Goal: Information Seeking & Learning: Learn about a topic

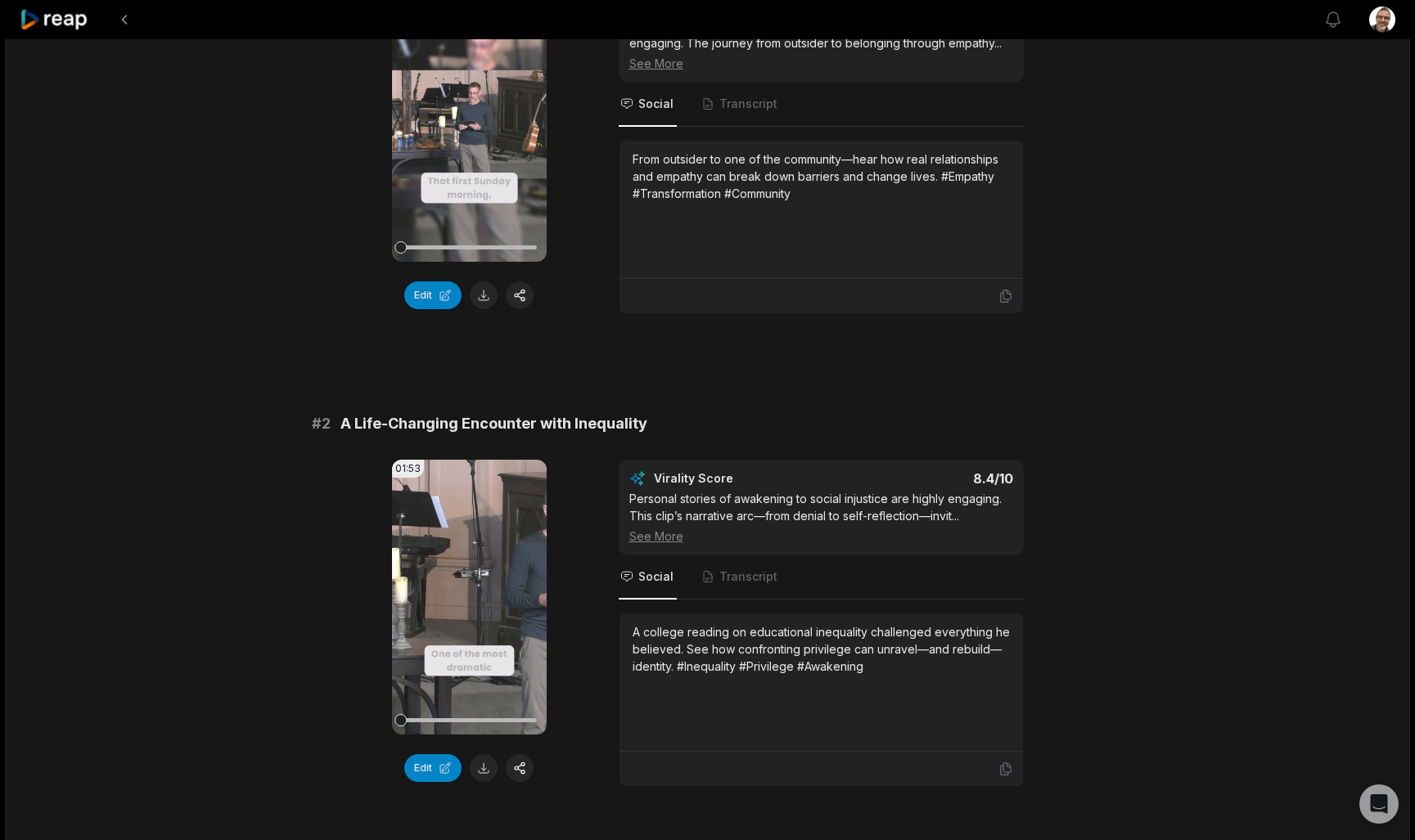
scroll to position [259, 0]
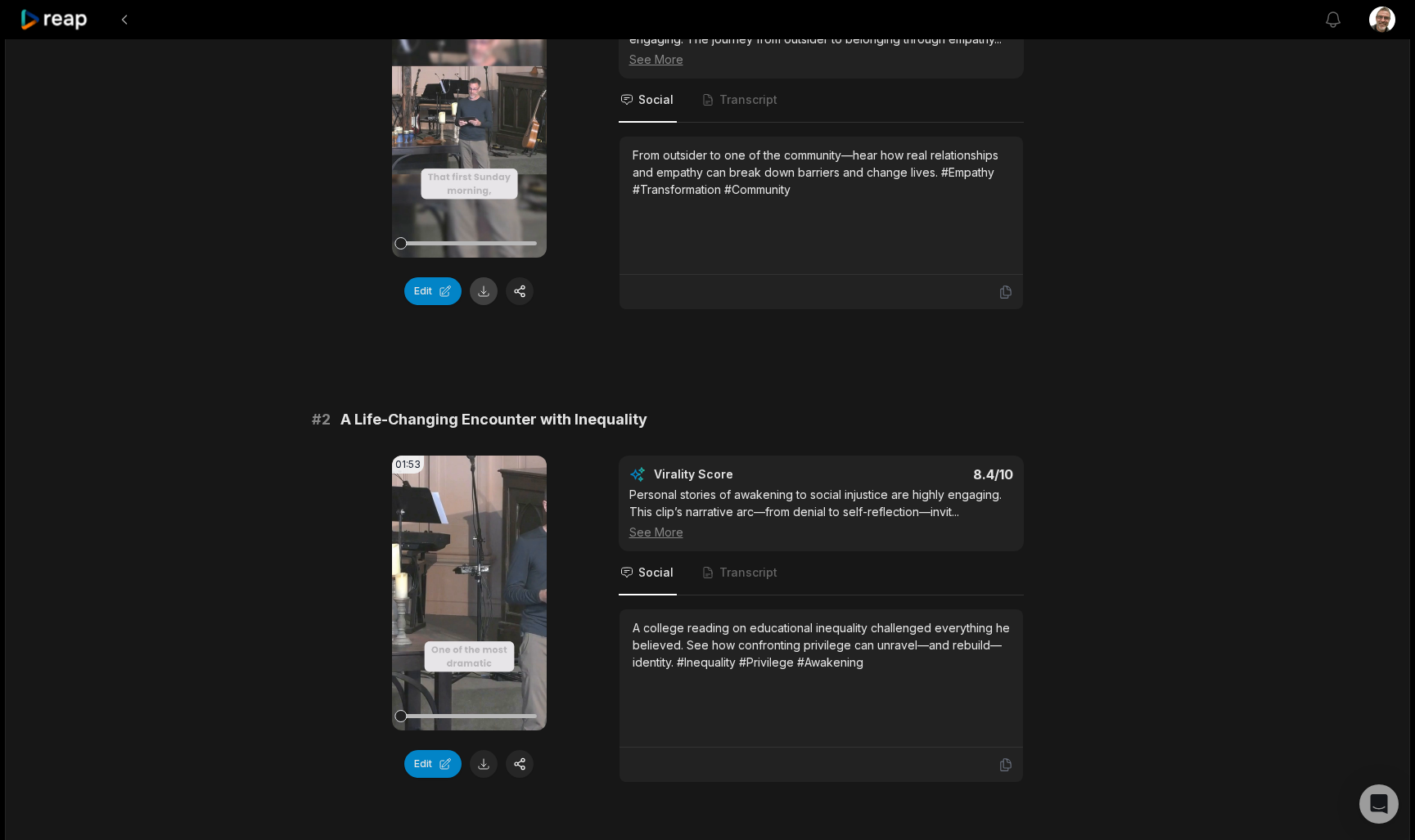
click at [486, 298] on button at bounding box center [483, 291] width 28 height 28
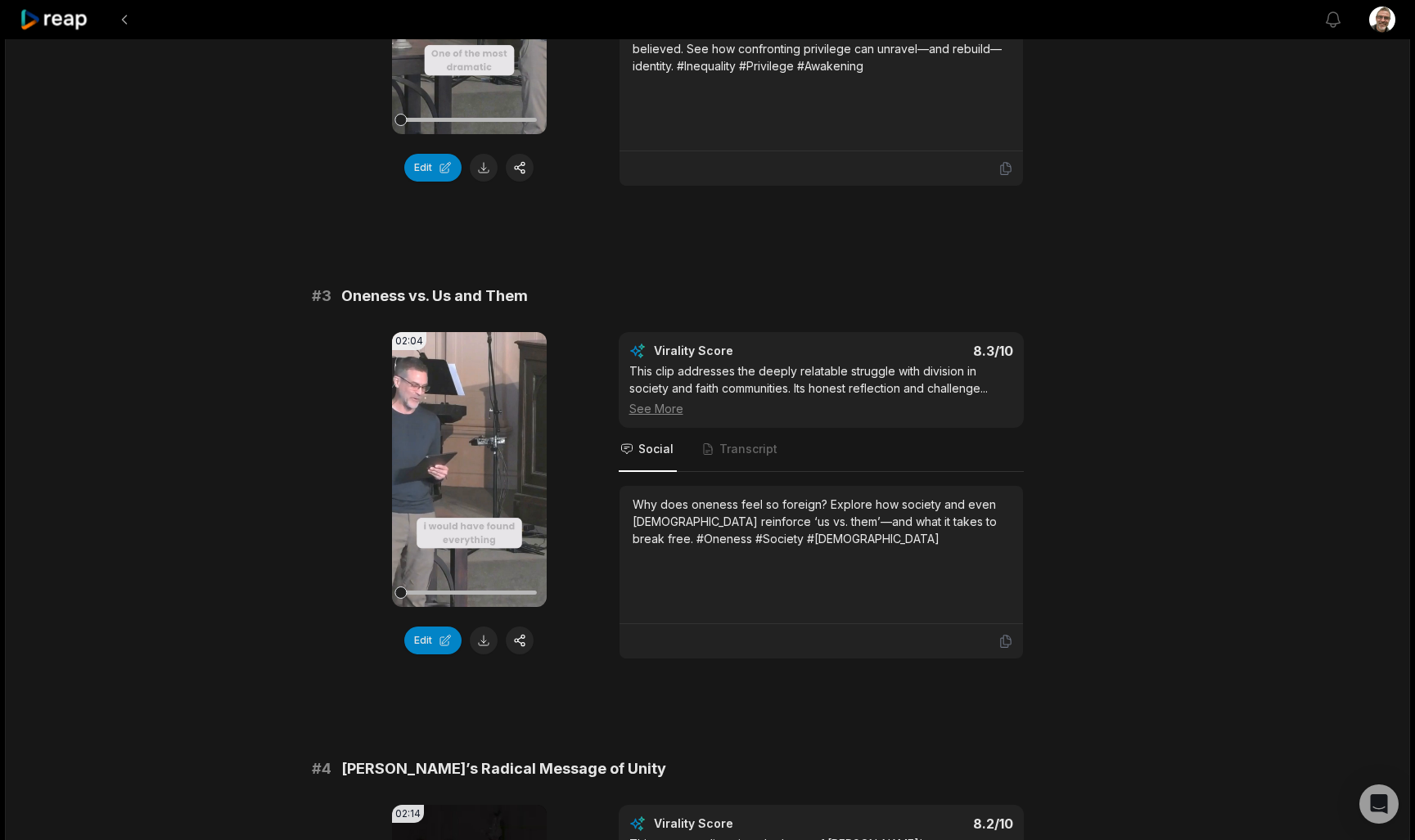
scroll to position [857, 0]
click at [488, 175] on button at bounding box center [483, 167] width 28 height 28
click at [485, 643] on button at bounding box center [483, 639] width 28 height 28
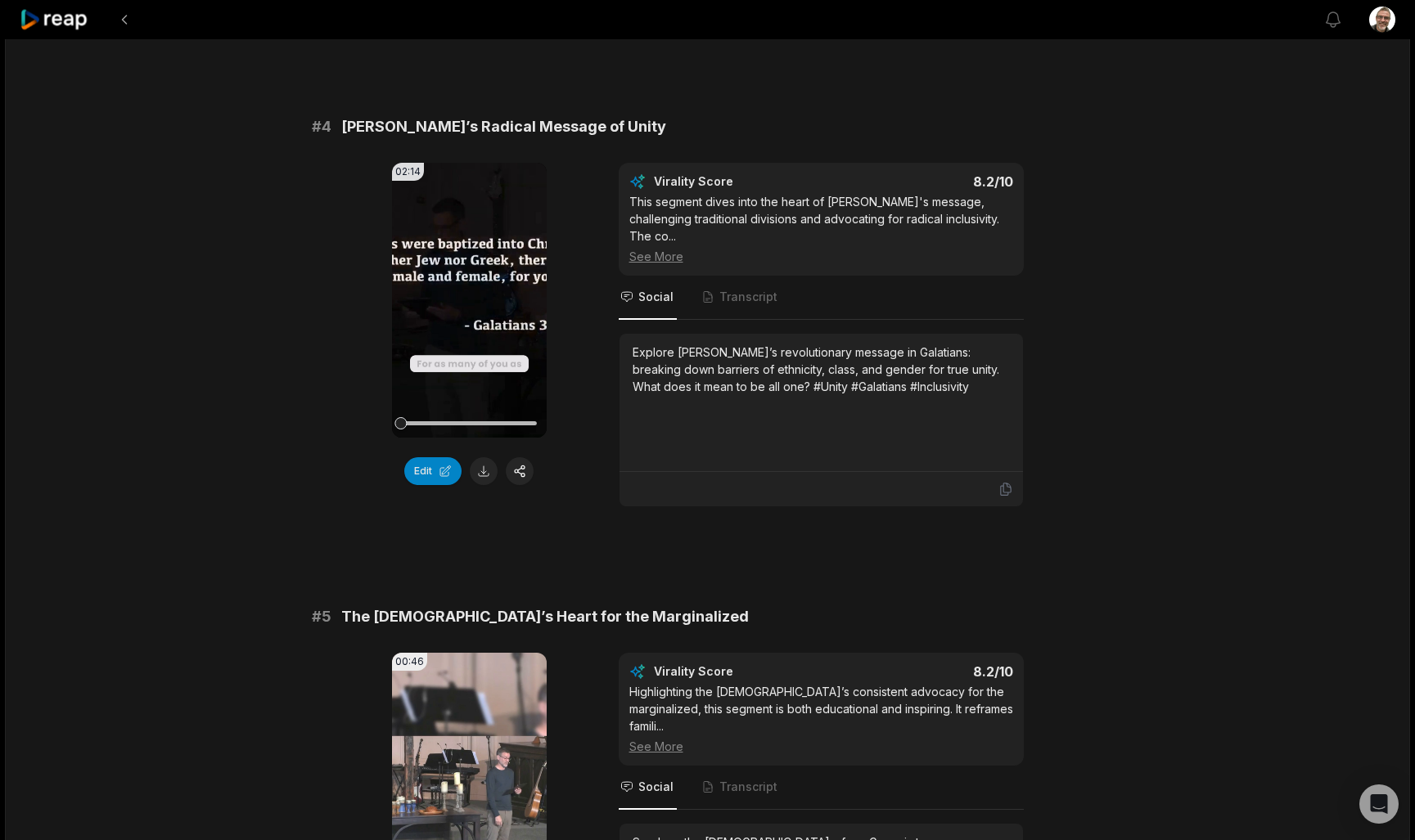
scroll to position [1501, 0]
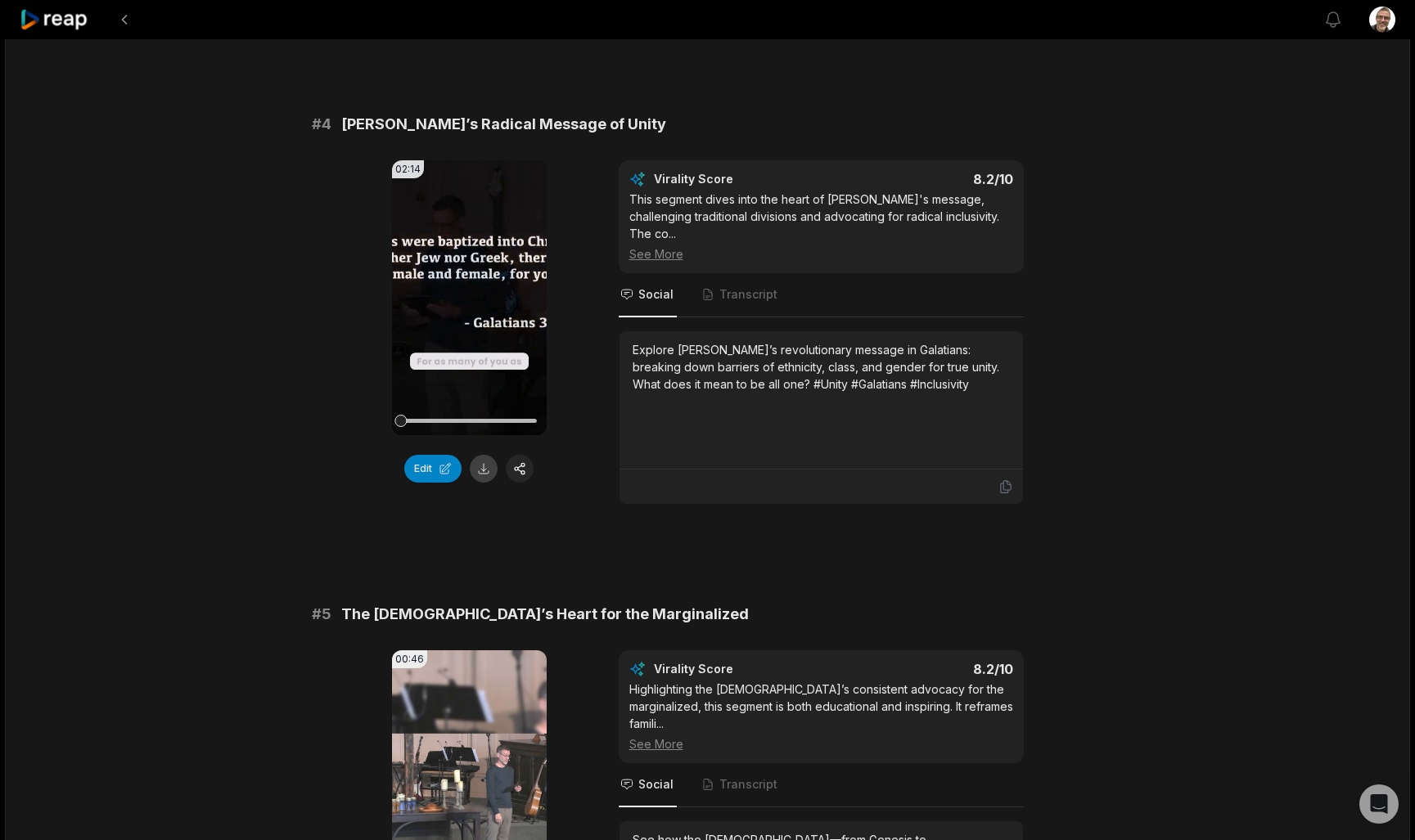
click at [488, 474] on button at bounding box center [483, 468] width 28 height 28
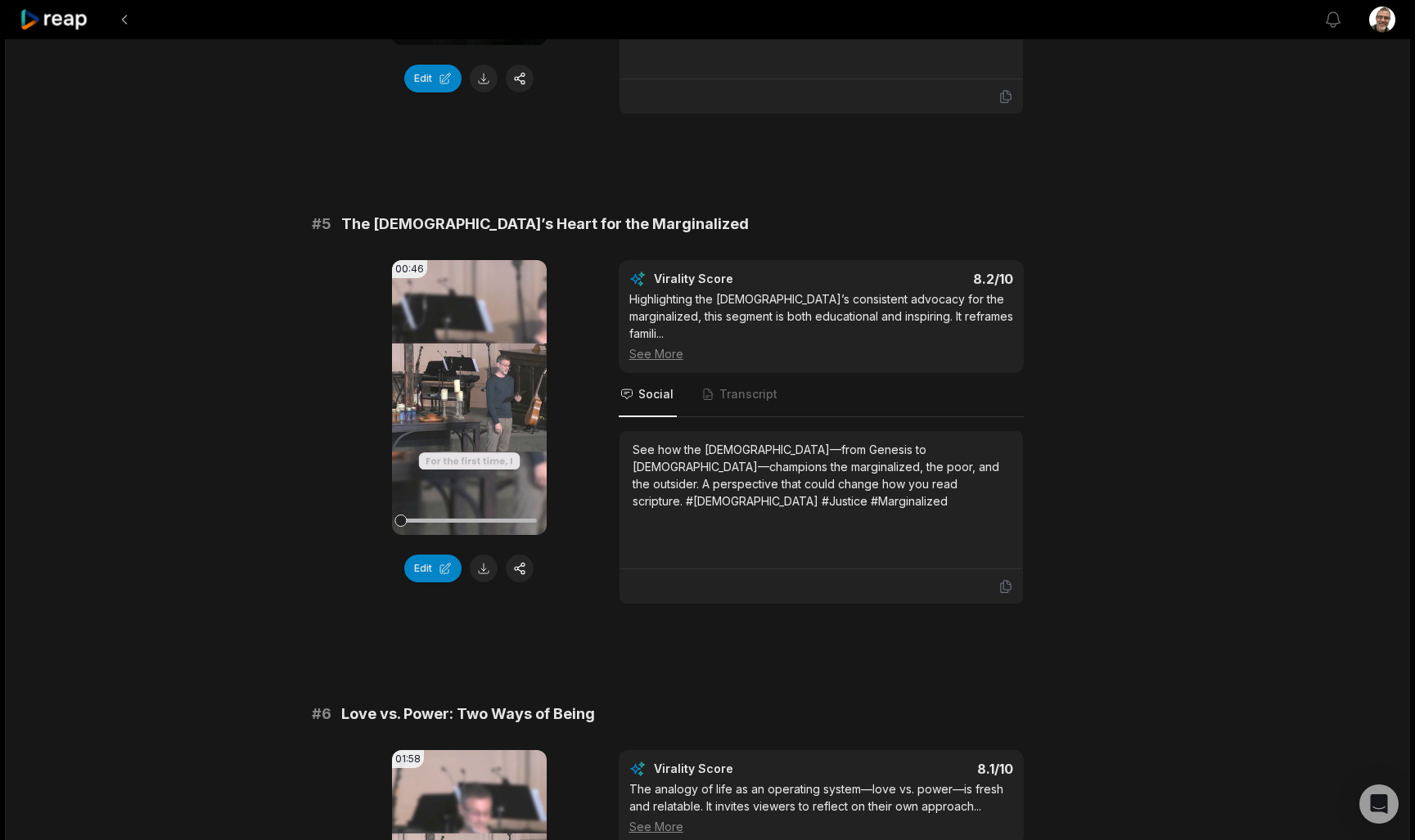
scroll to position [1892, 0]
click at [486, 560] on button at bounding box center [483, 566] width 28 height 28
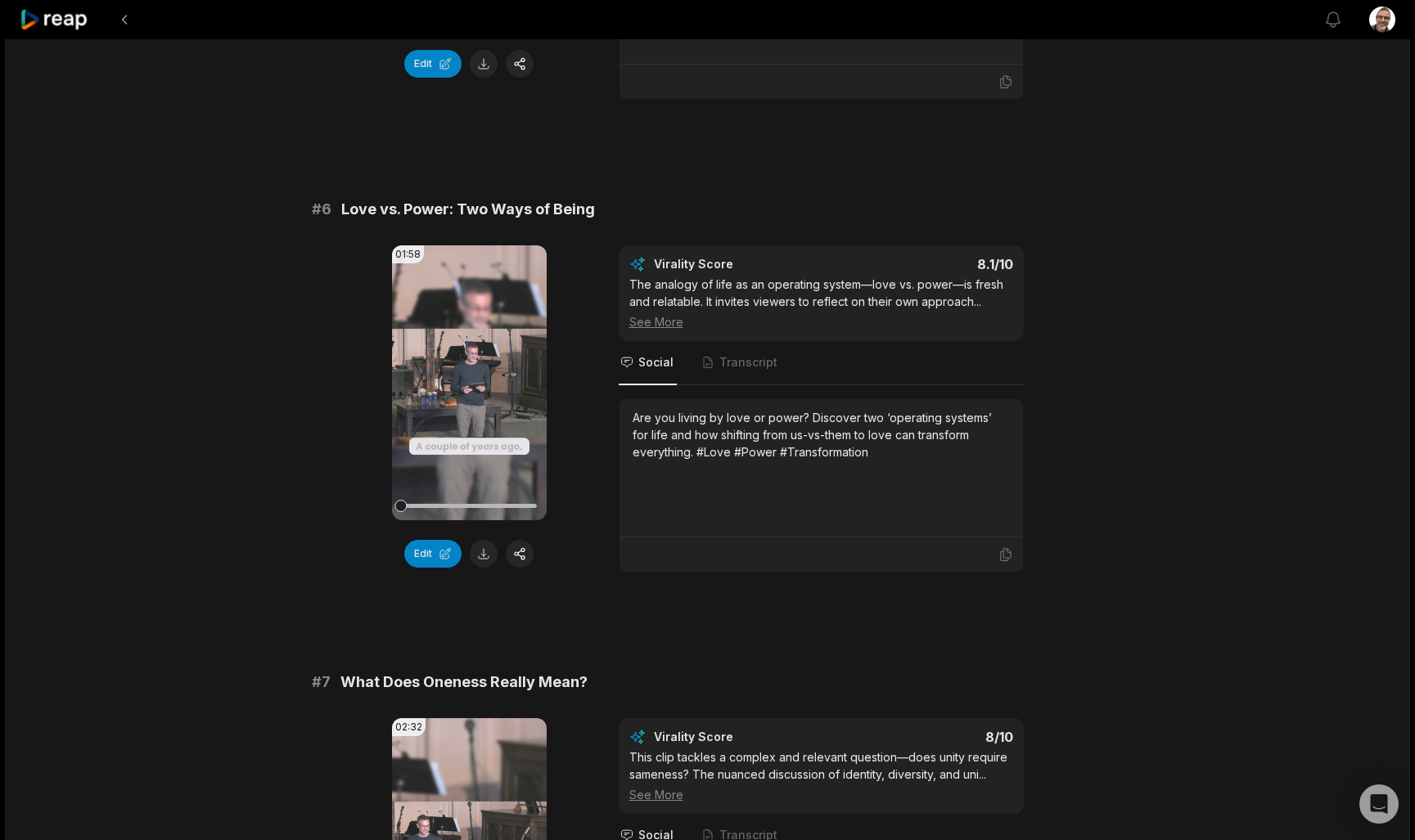
scroll to position [2397, 0]
click at [487, 539] on button at bounding box center [483, 553] width 28 height 28
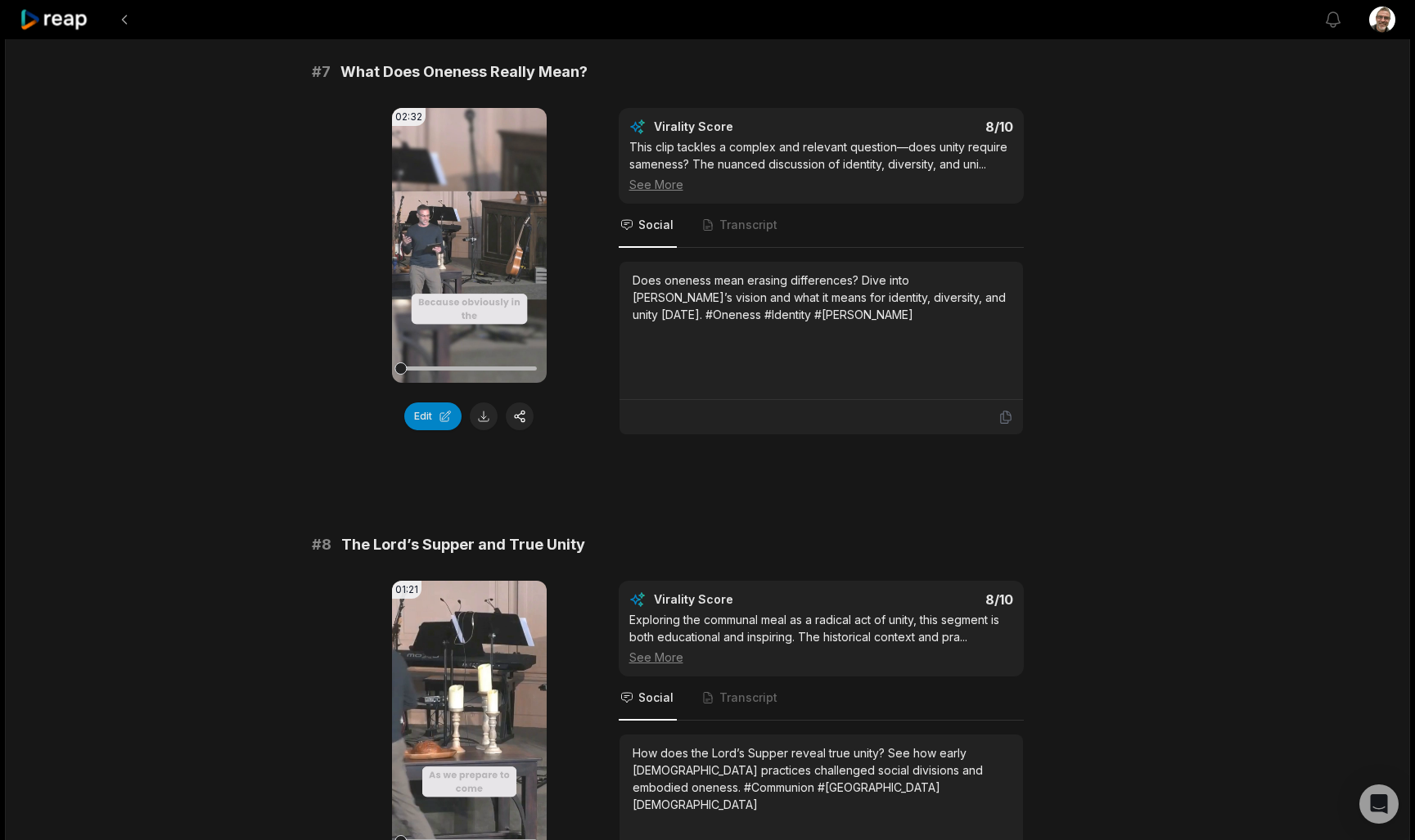
scroll to position [3009, 0]
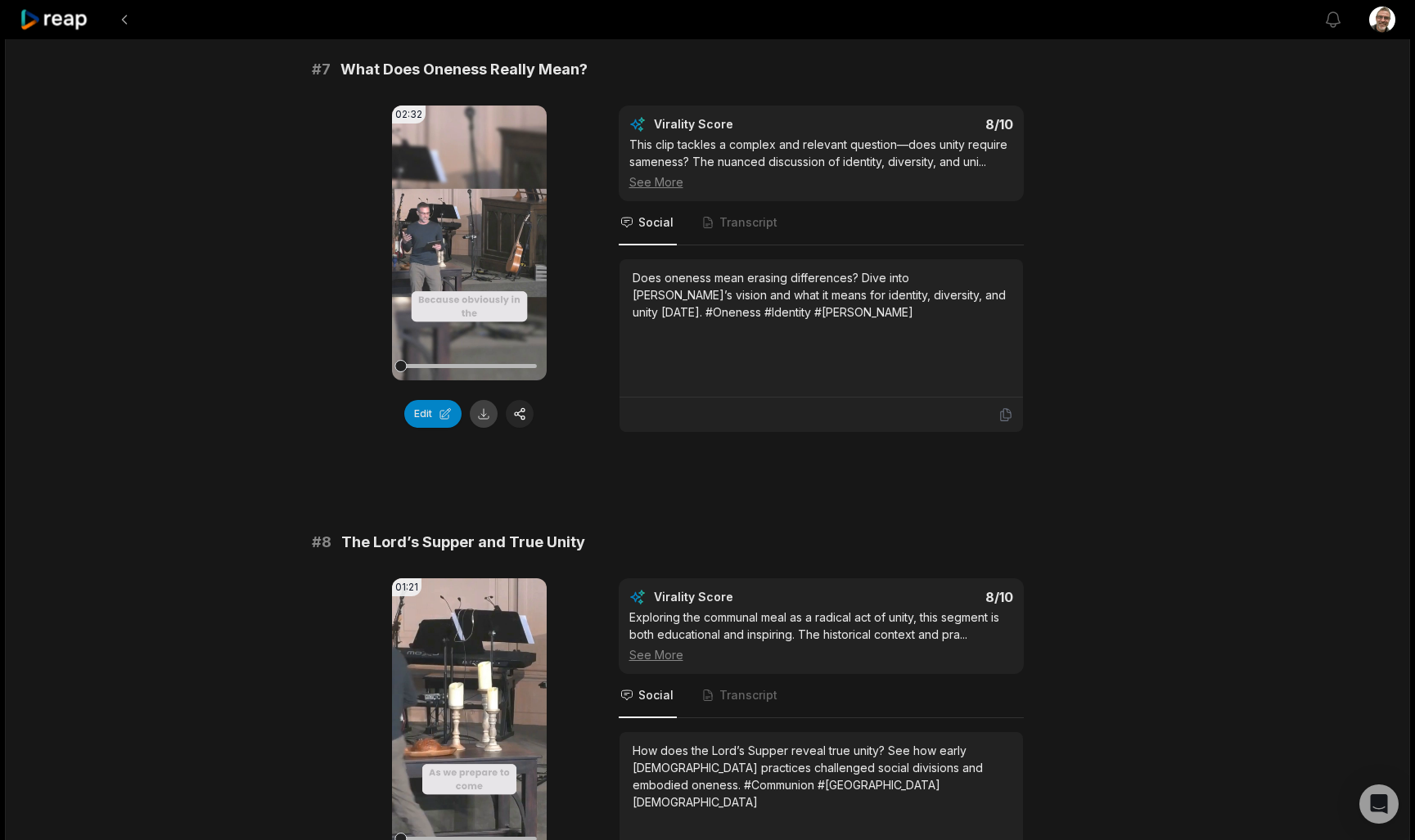
click at [481, 400] on button at bounding box center [483, 414] width 28 height 28
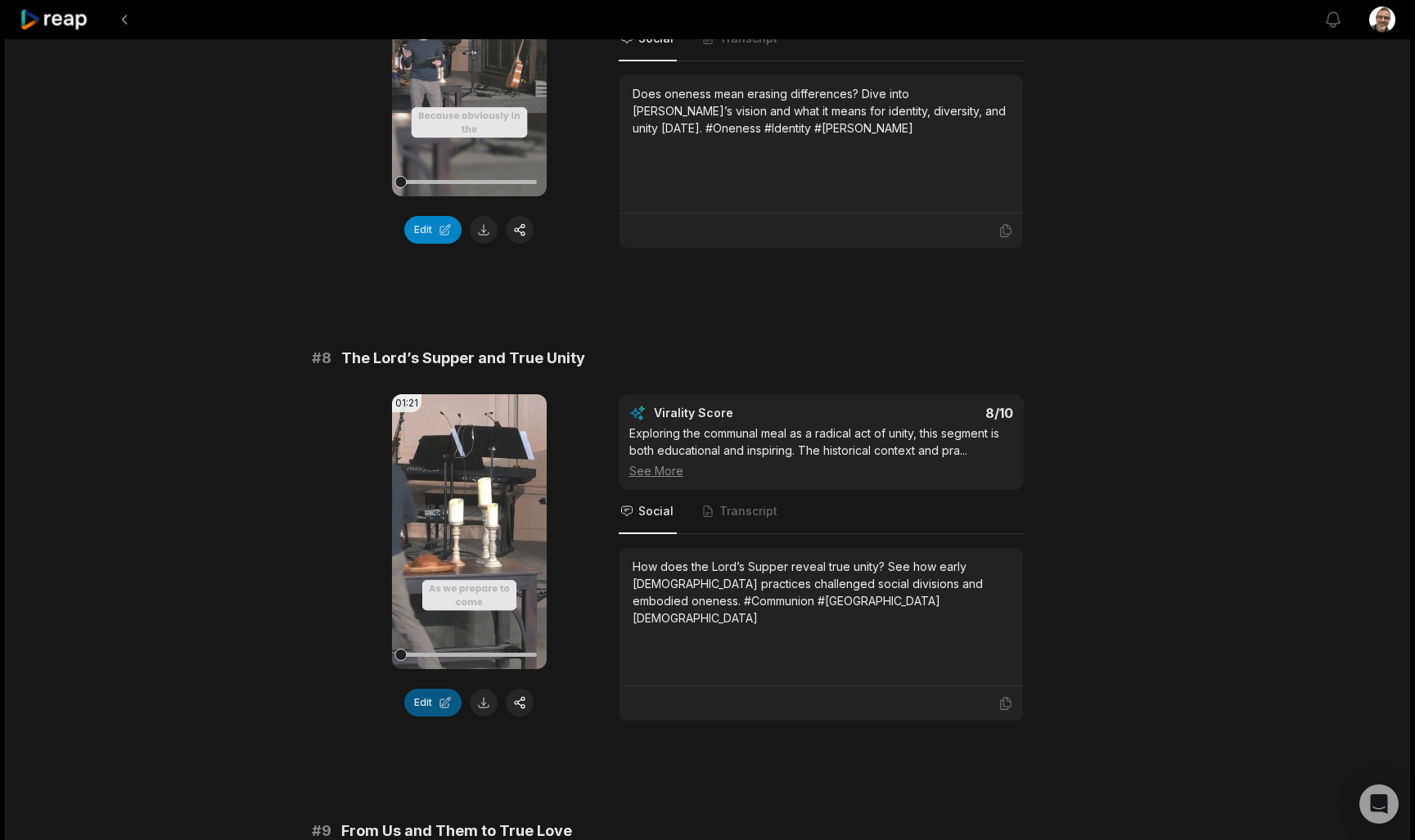
scroll to position [3224, 0]
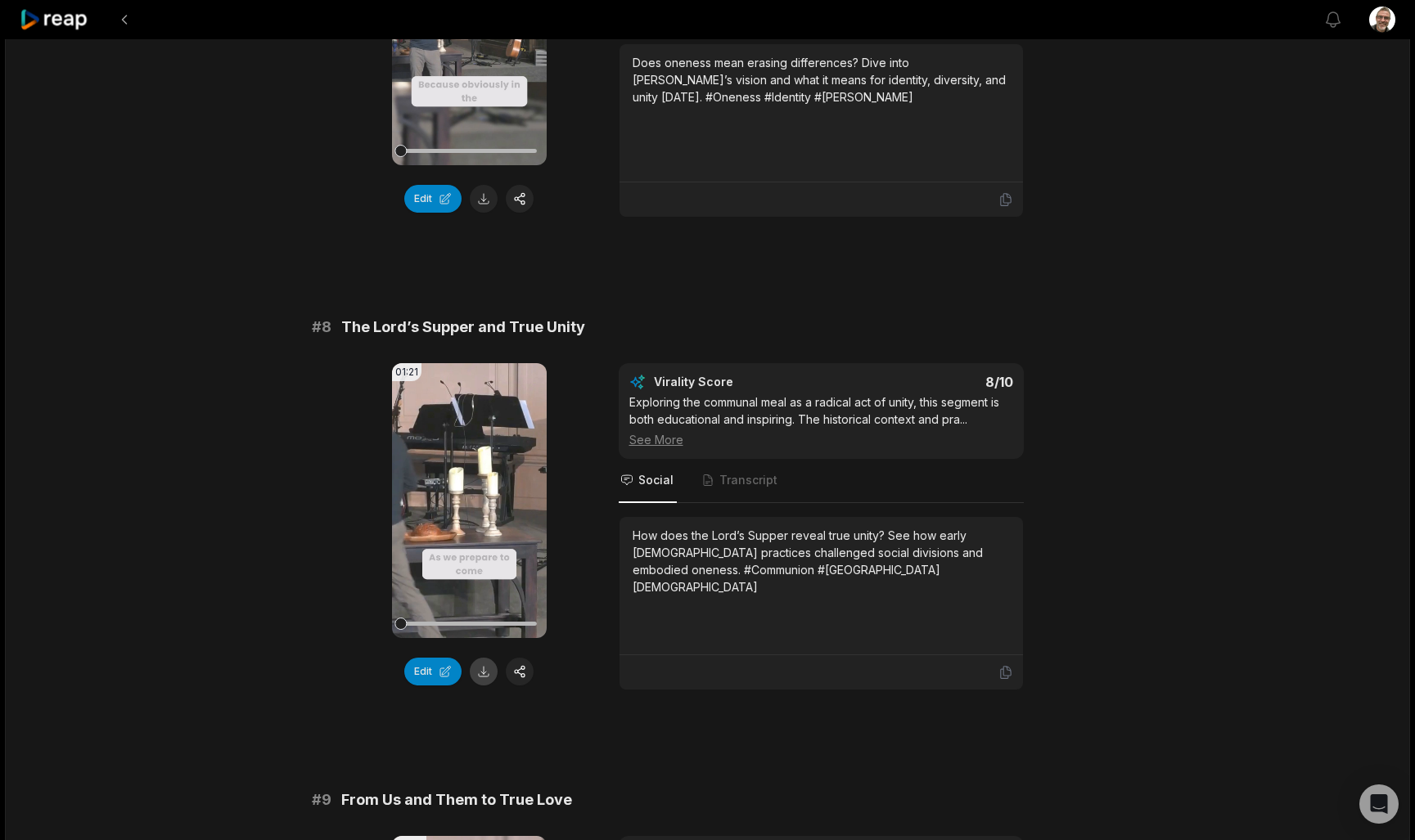
click at [479, 658] on button at bounding box center [483, 671] width 28 height 28
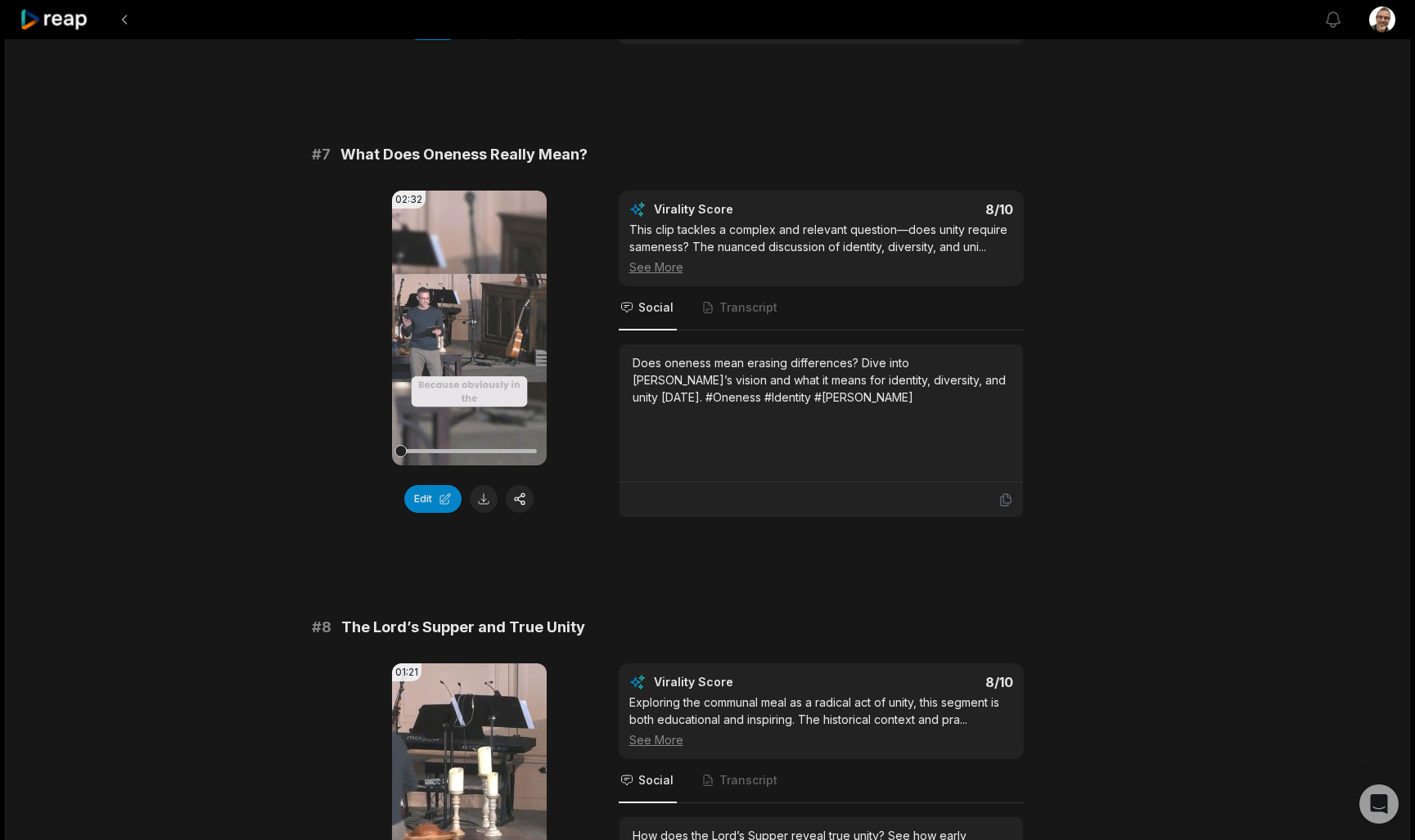
scroll to position [2923, 0]
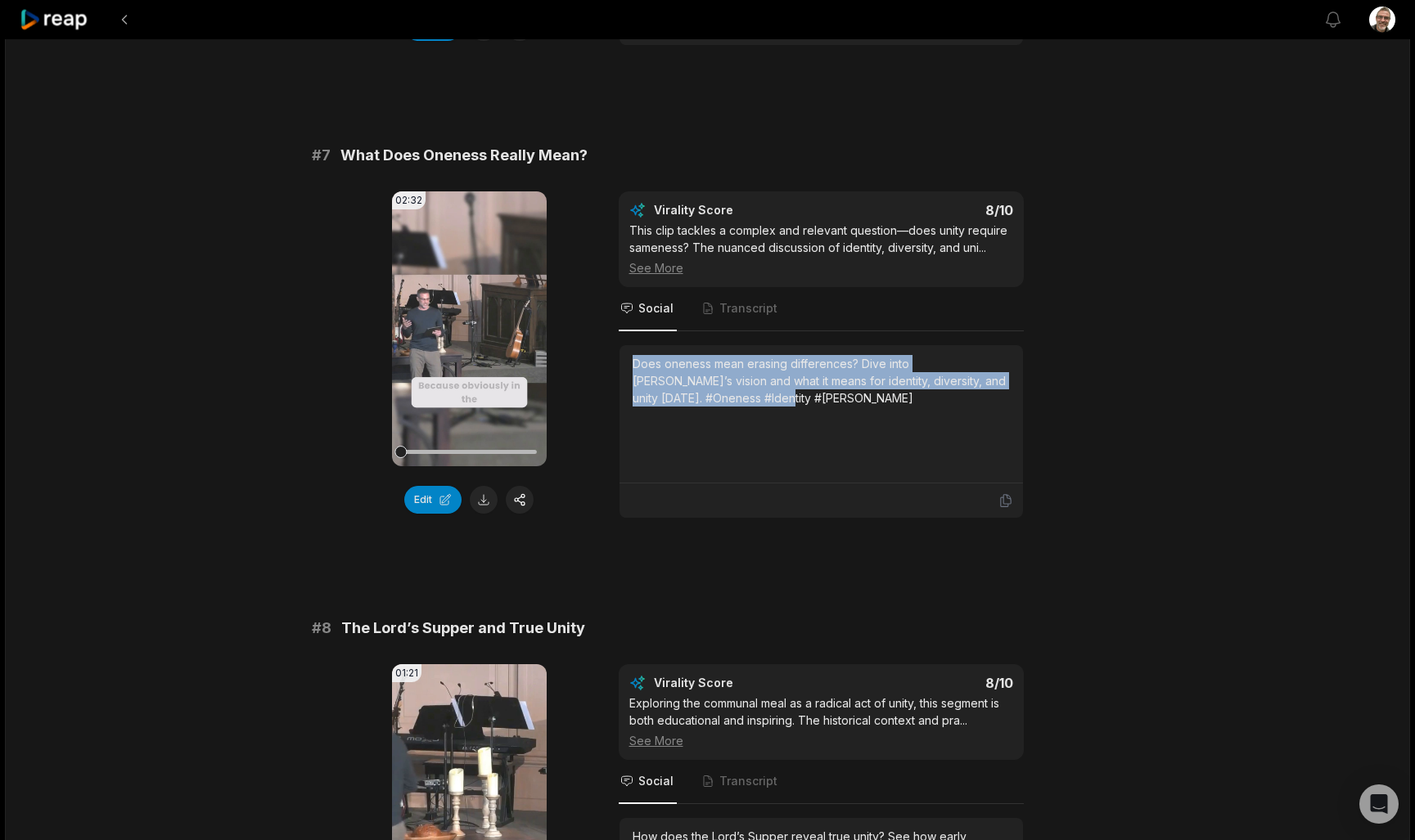
drag, startPoint x: 752, startPoint y: 375, endPoint x: 627, endPoint y: 332, distance: 132.2
click at [627, 345] on div "Does oneness mean erasing differences? Dive into [PERSON_NAME]’s vision and wha…" at bounding box center [821, 415] width 404 height 138
copy div "Does oneness mean erasing differences? Dive into [PERSON_NAME]’s vision and wha…"
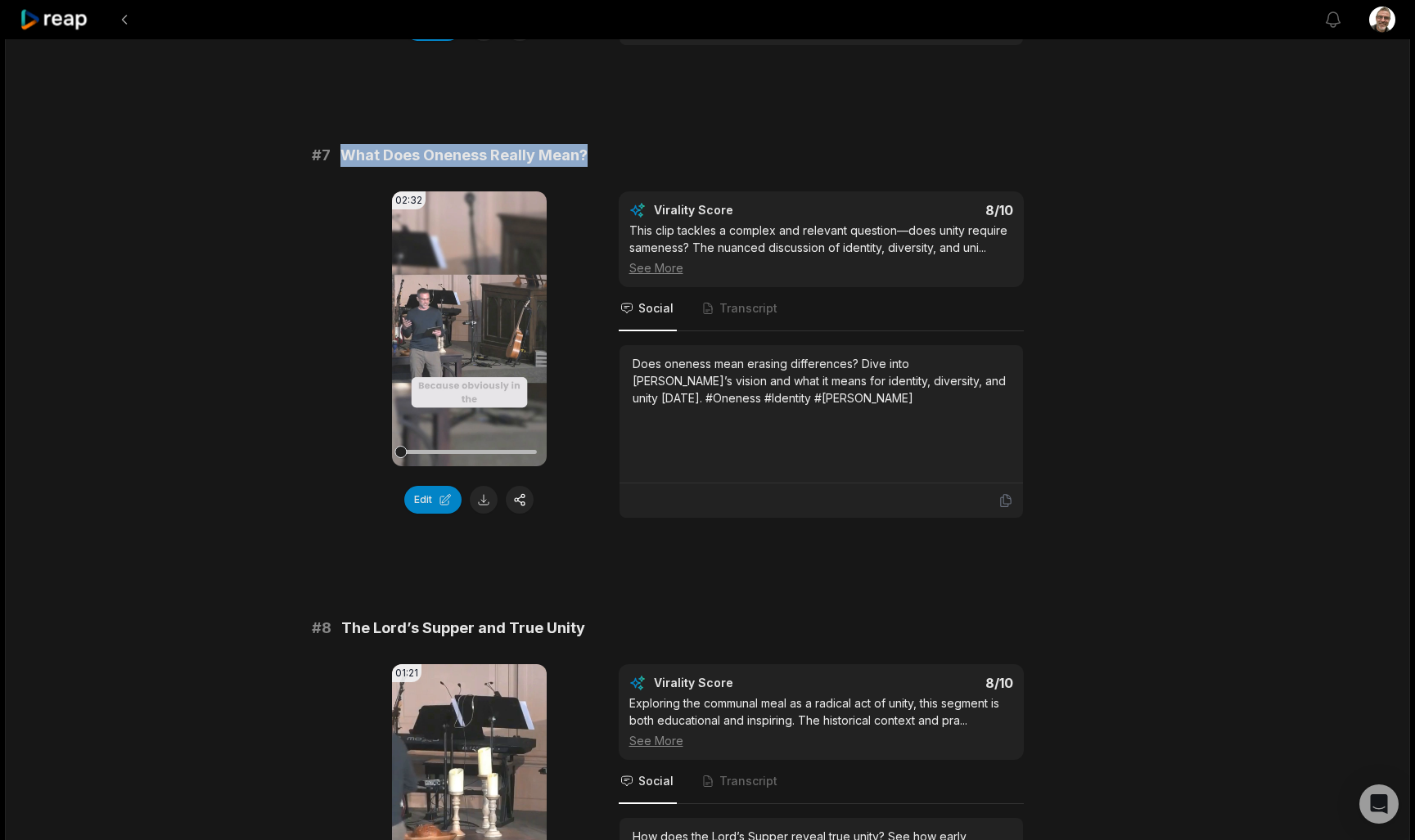
drag, startPoint x: 361, startPoint y: 120, endPoint x: 588, endPoint y: 112, distance: 227.1
click at [588, 144] on div "# 7 What Does Oneness Really Mean?" at bounding box center [708, 155] width 792 height 23
copy span "What Does Oneness Really Mean?"
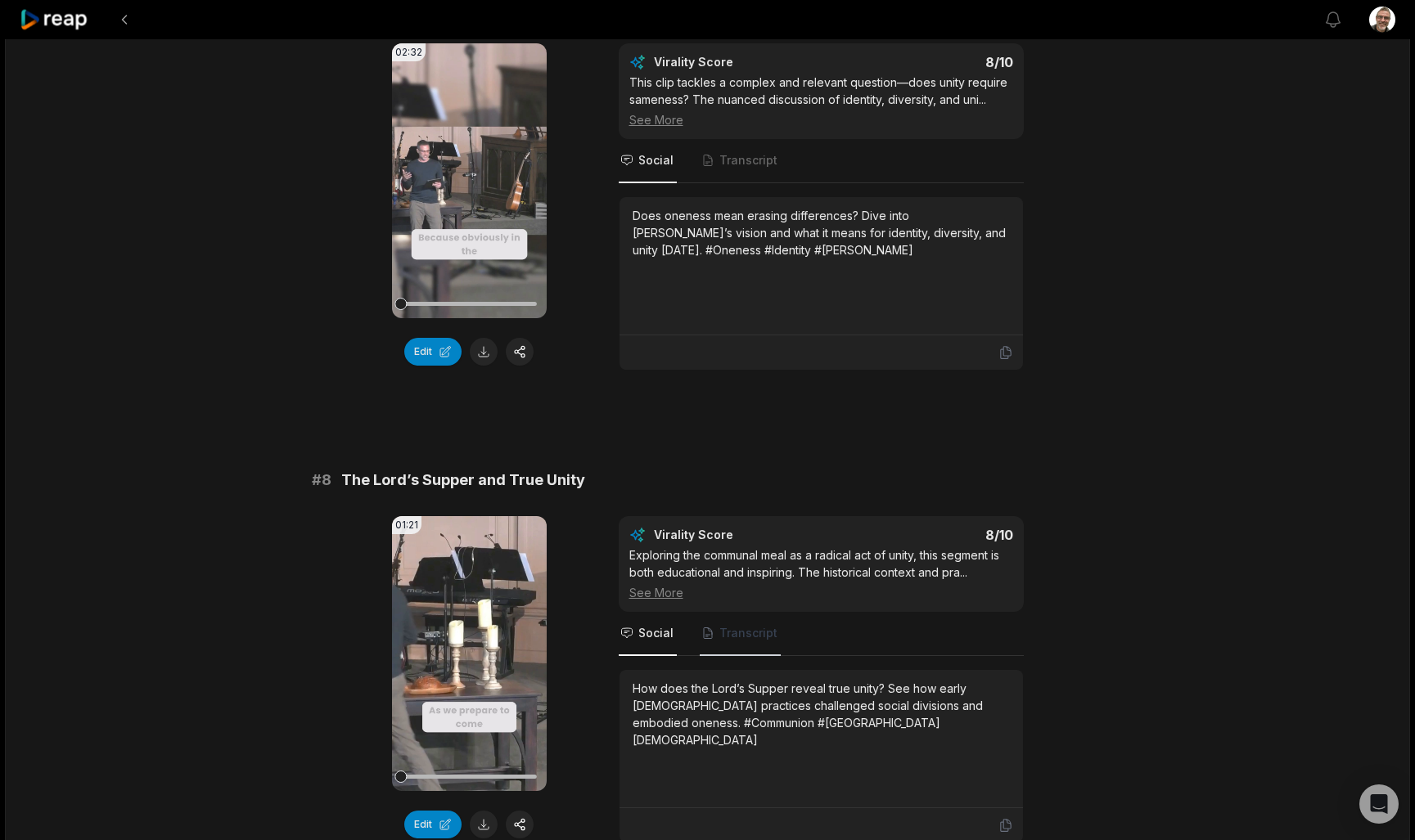
scroll to position [3090, 0]
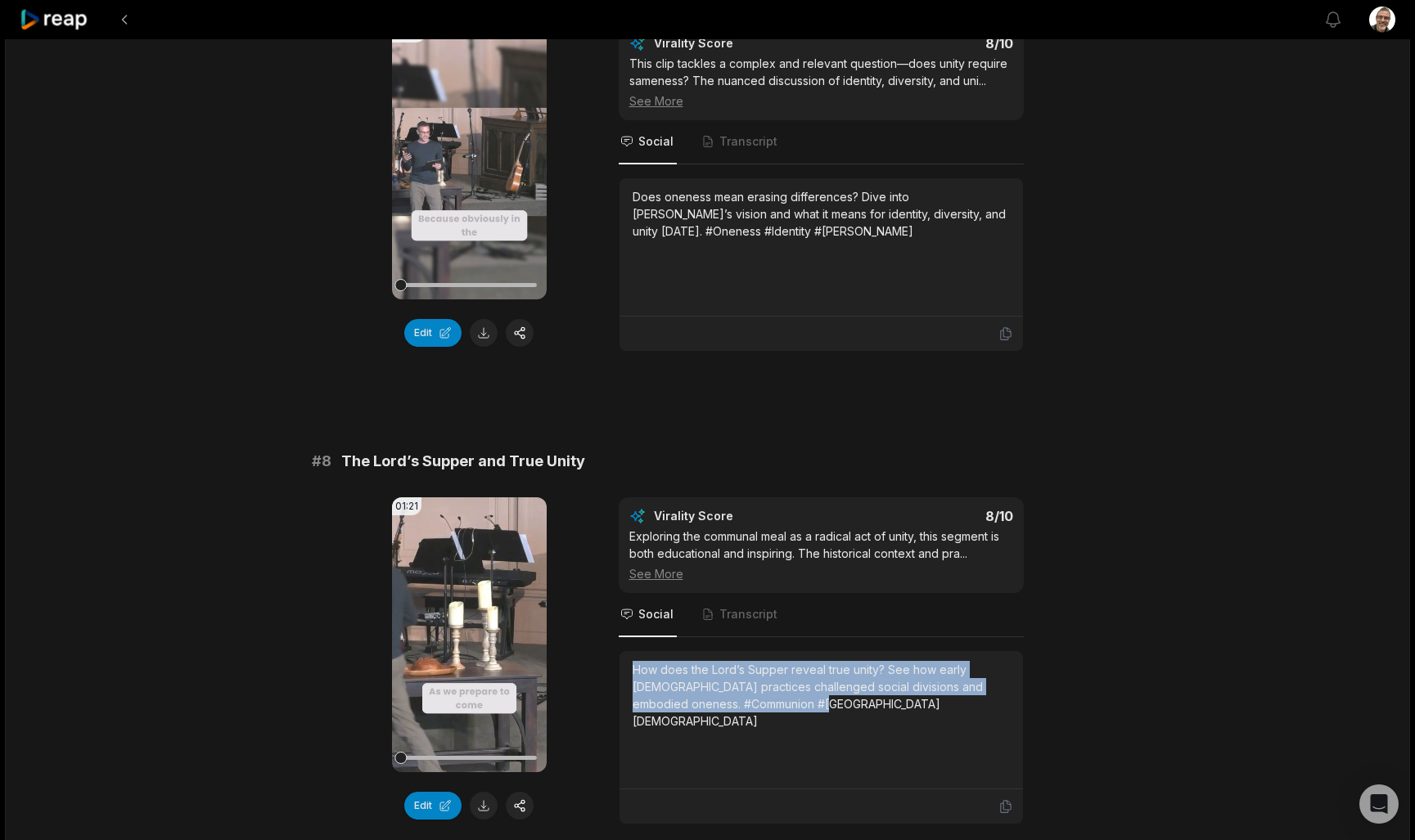
drag, startPoint x: 822, startPoint y: 683, endPoint x: 612, endPoint y: 615, distance: 220.7
click at [612, 615] on div "01:21 Your browser does not support mp4 format. Edit Virality Score 8 /10 Explo…" at bounding box center [708, 661] width 792 height 327
copy div "How does the Lord’s Supper reveal true unity? See how early [DEMOGRAPHIC_DATA] …"
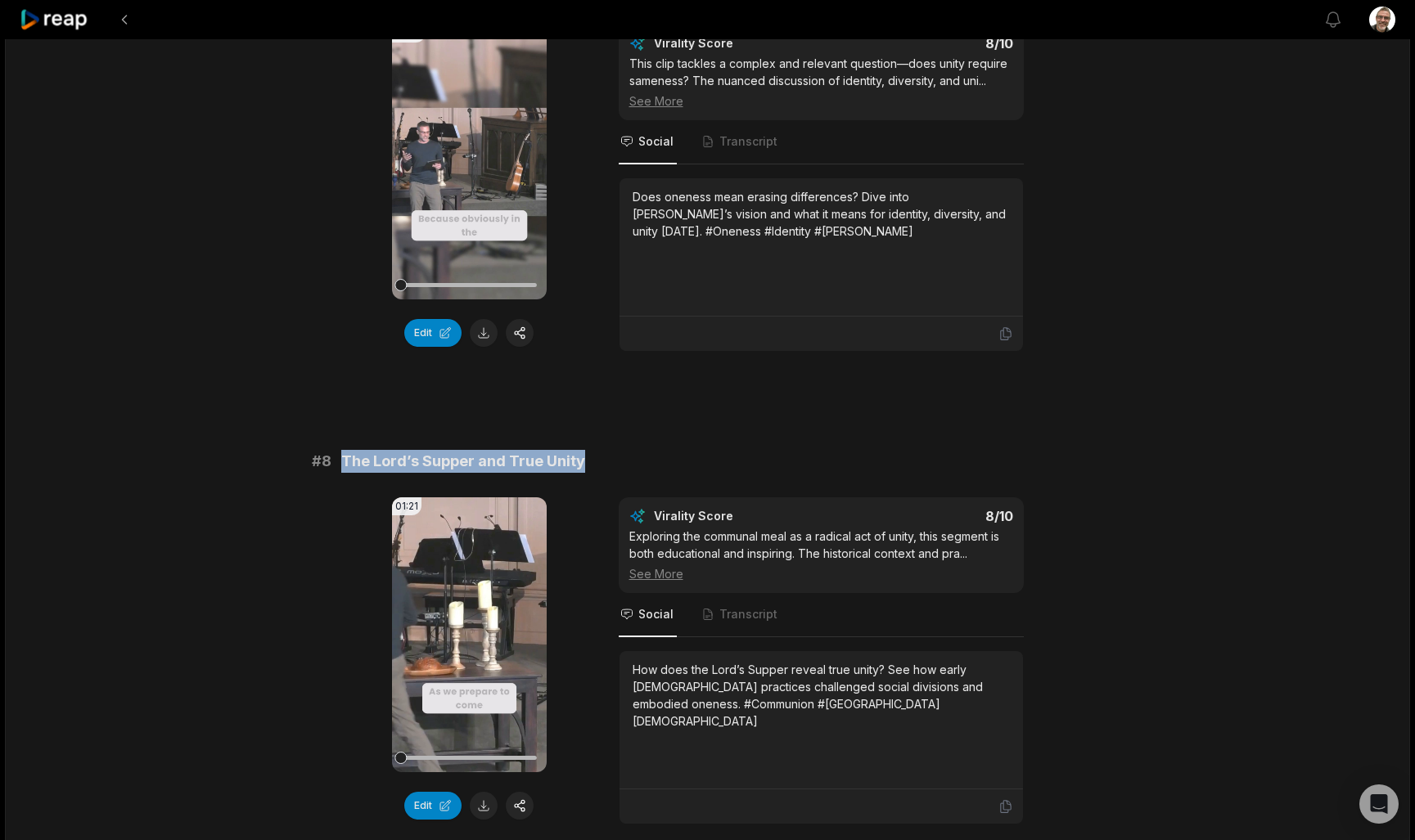
drag, startPoint x: 591, startPoint y: 425, endPoint x: 344, endPoint y: 431, distance: 247.1
click at [344, 450] on div "# 8 The Lord’s Supper and True Unity" at bounding box center [708, 461] width 792 height 23
copy span "The Lord’s Supper and True Unity"
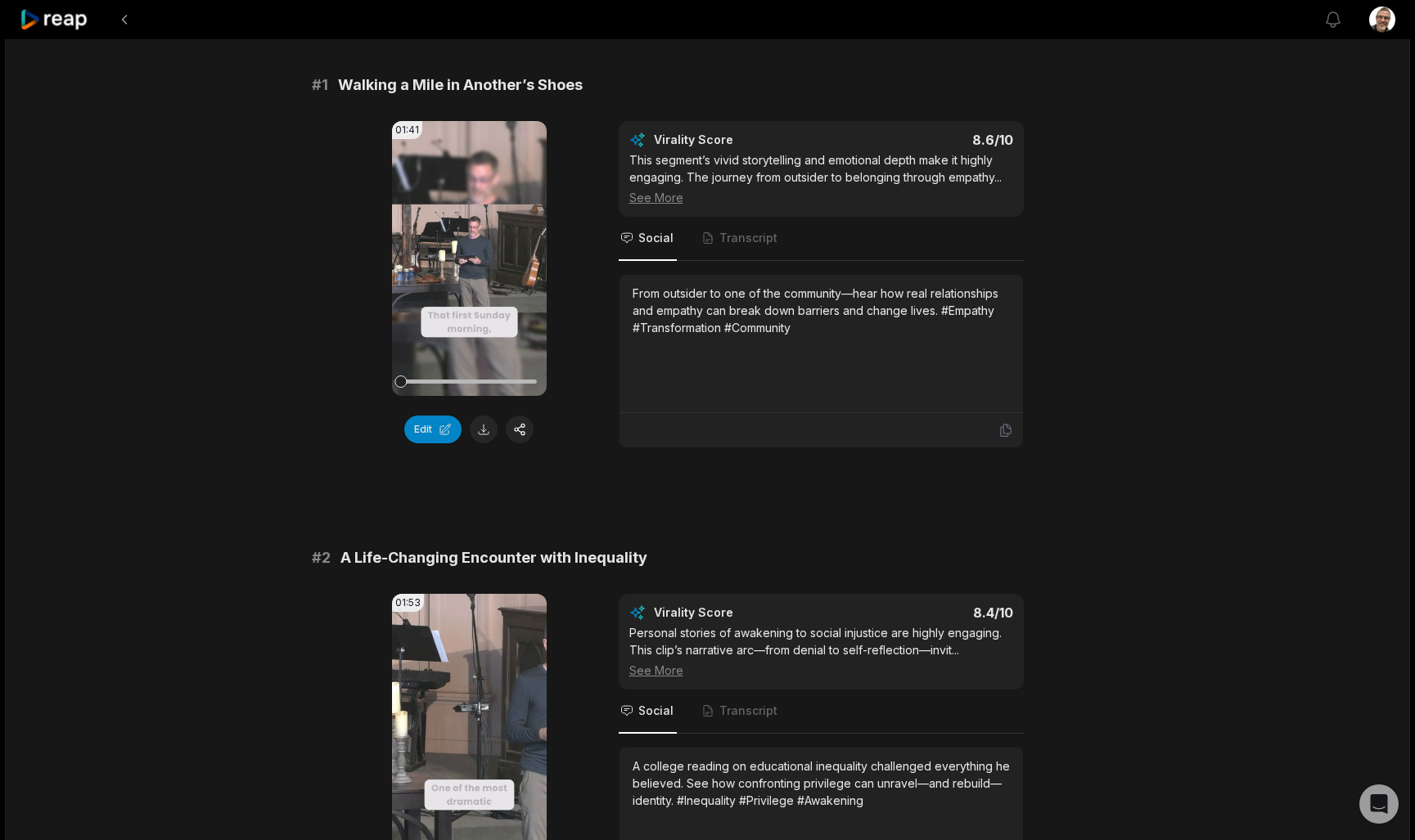
scroll to position [111, 0]
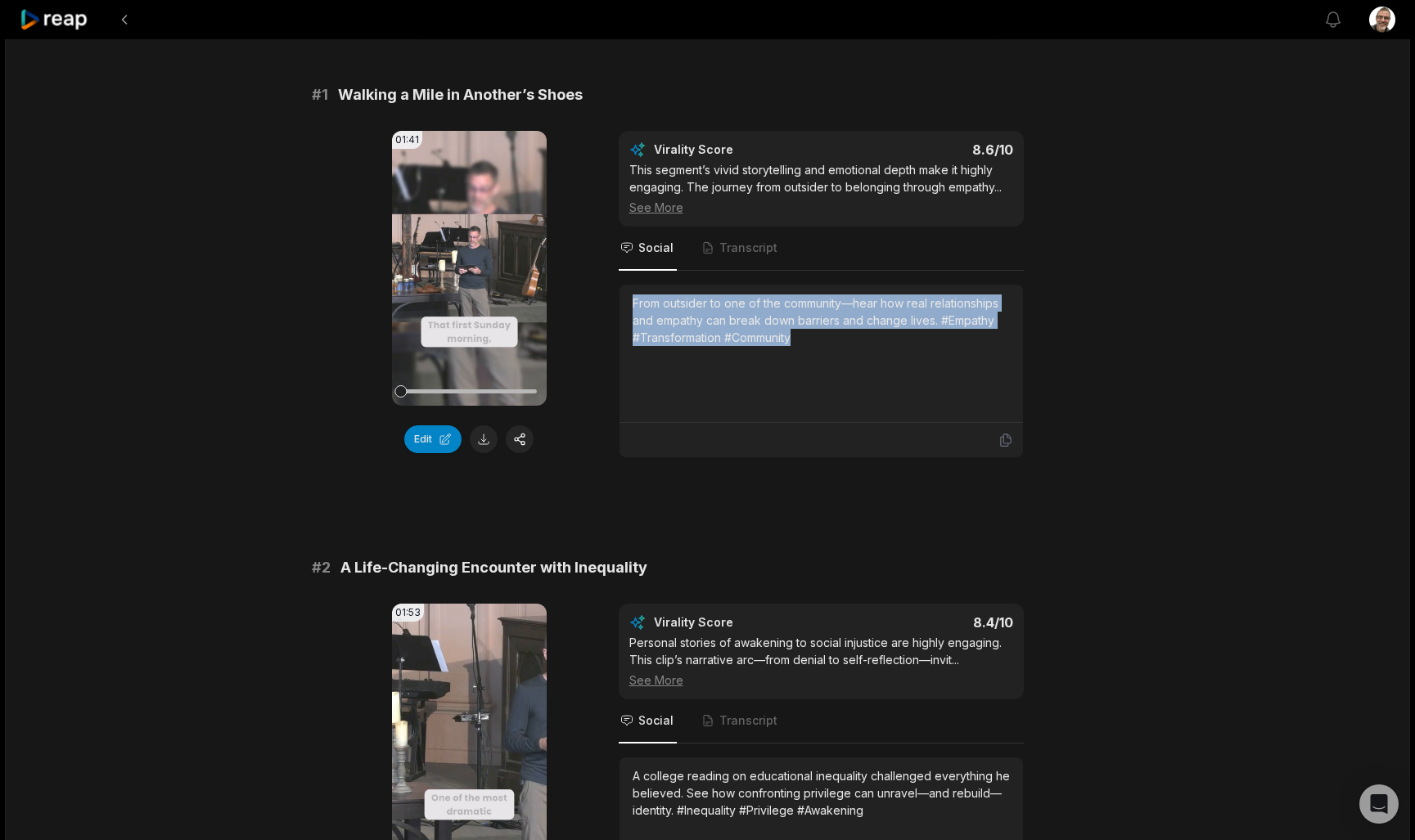
drag, startPoint x: 817, startPoint y: 345, endPoint x: 632, endPoint y: 306, distance: 189.1
click at [633, 306] on div "From outsider to one of the community—hear how real relationships and empathy c…" at bounding box center [822, 320] width 378 height 51
copy div "From outsider to one of the community—hear how real relationships and empathy c…"
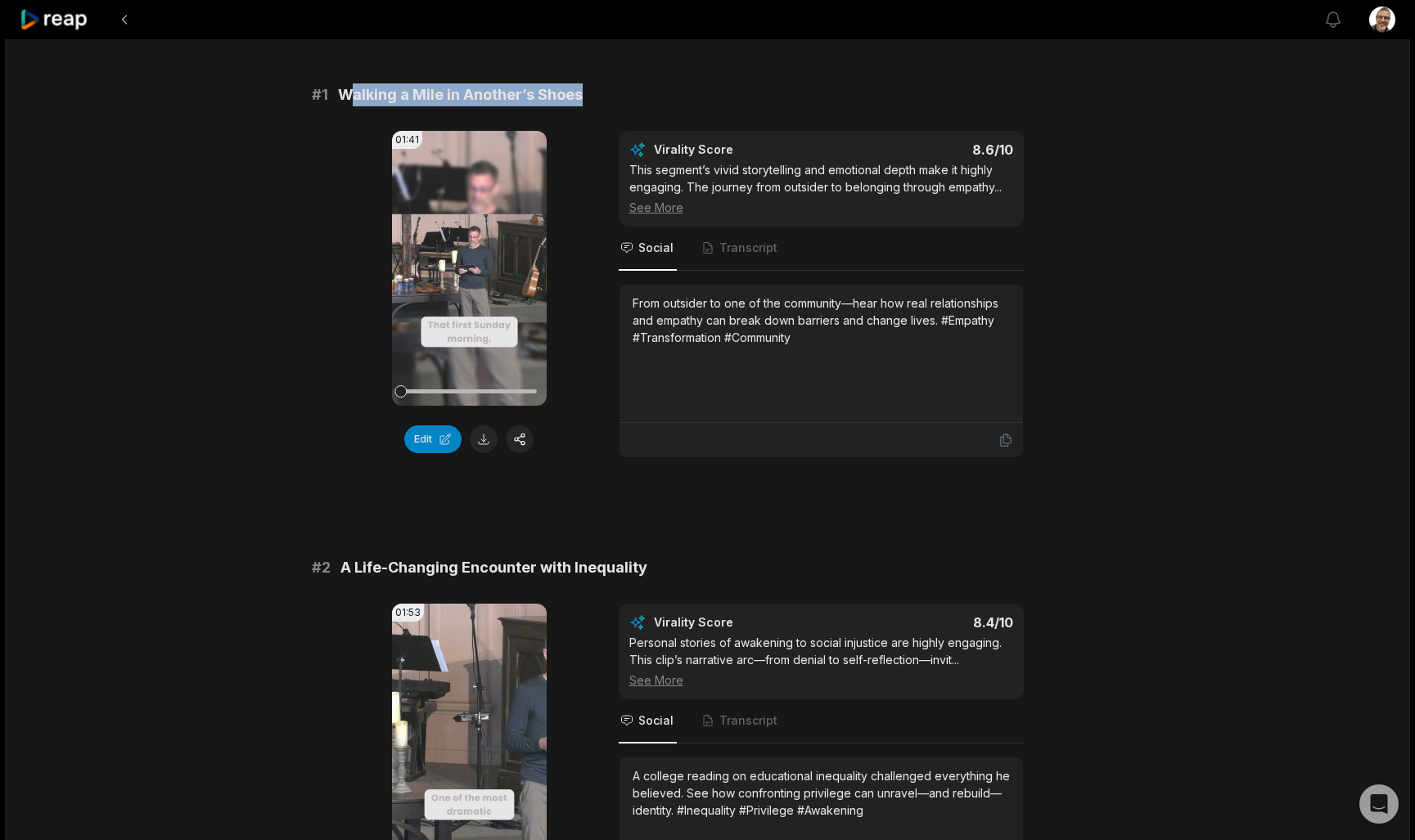
drag, startPoint x: 602, startPoint y: 97, endPoint x: 345, endPoint y: 99, distance: 257.0
click at [345, 99] on div "# 1 Walking a Mile in Another’s Shoes" at bounding box center [708, 94] width 792 height 23
click at [345, 99] on span "Walking a Mile in Another’s Shoes" at bounding box center [460, 94] width 244 height 23
drag, startPoint x: 342, startPoint y: 96, endPoint x: 578, endPoint y: 93, distance: 236.0
click at [578, 93] on span "Walking a Mile in Another’s Shoes" at bounding box center [460, 94] width 244 height 23
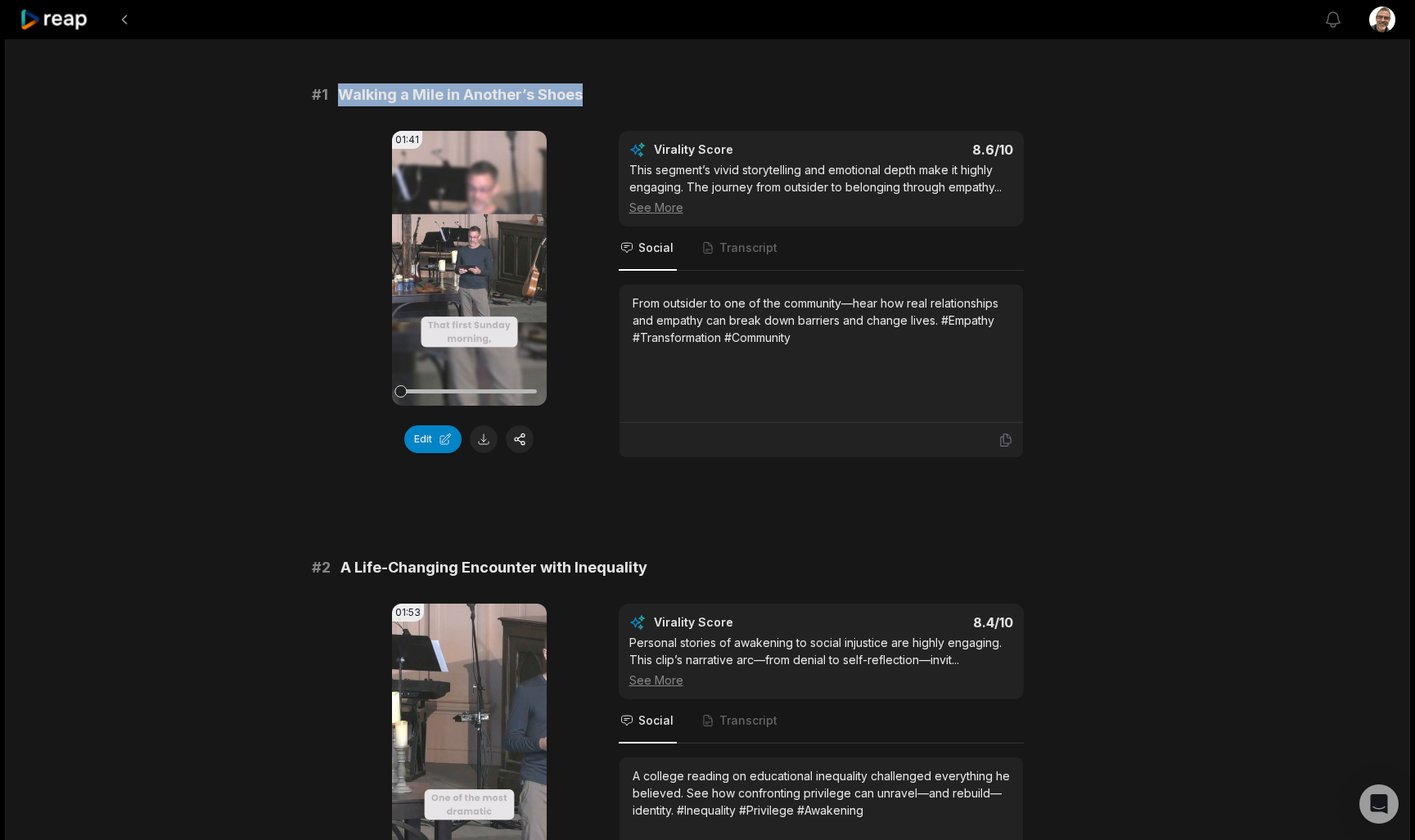
copy span "Walking a Mile in Another’s Shoes"
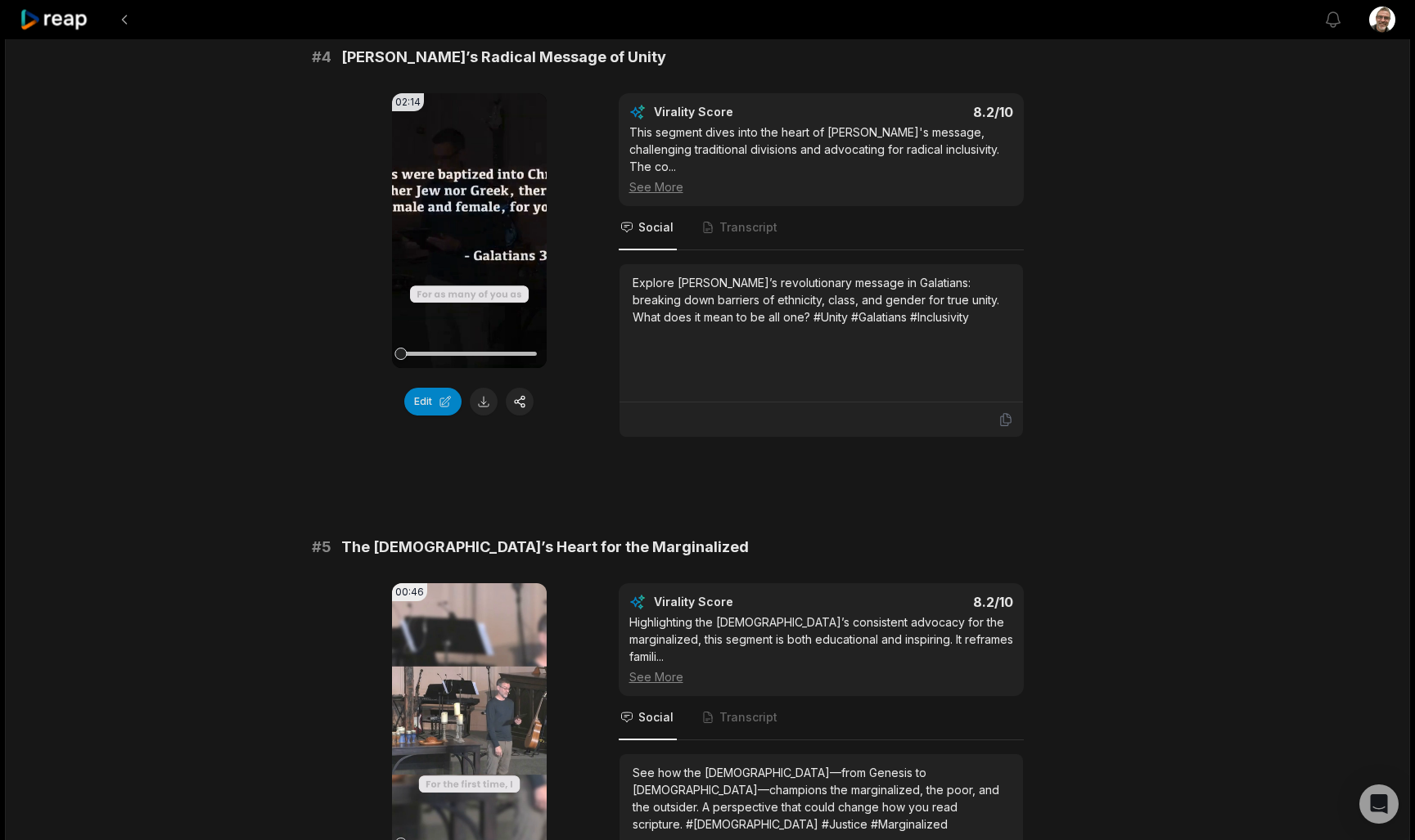
scroll to position [1548, 0]
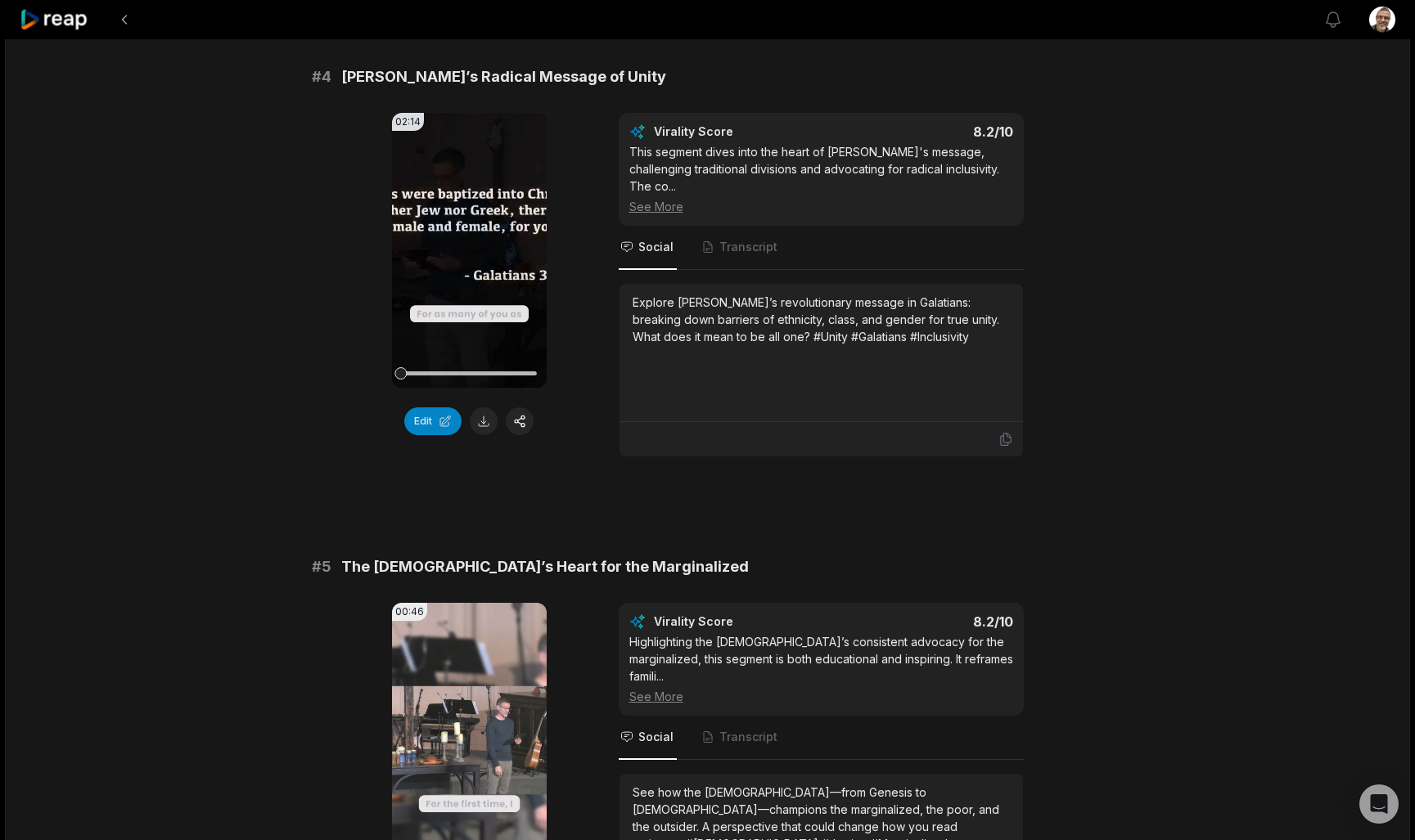
click at [913, 321] on div "Explore [PERSON_NAME]’s revolutionary message in Galatians: breaking down barri…" at bounding box center [822, 319] width 378 height 51
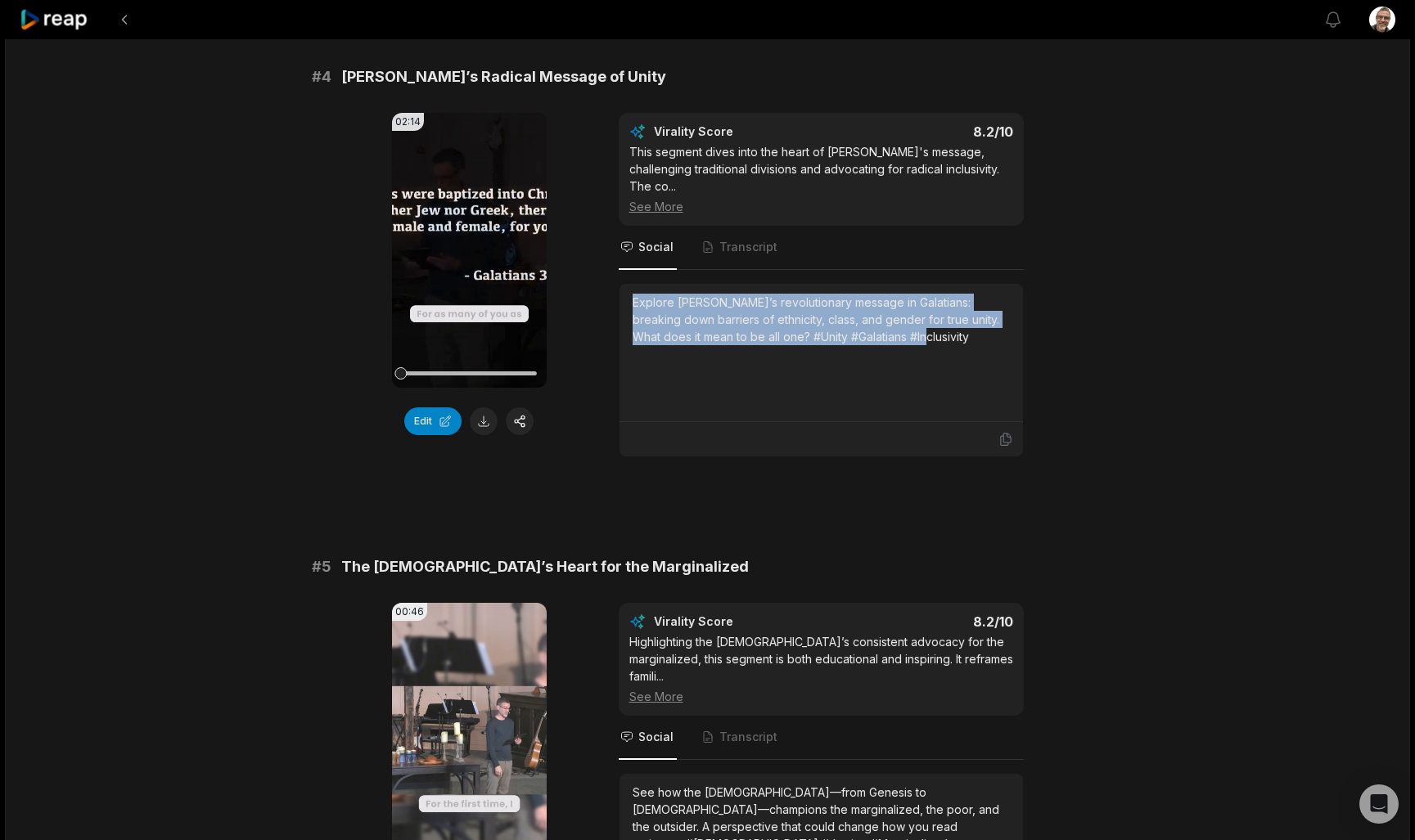
drag, startPoint x: 924, startPoint y: 324, endPoint x: 624, endPoint y: 283, distance: 302.8
click at [624, 284] on div "Explore [PERSON_NAME]’s revolutionary message in Galatians: breaking down barri…" at bounding box center [821, 353] width 404 height 138
copy div "Explore [PERSON_NAME]’s revolutionary message in Galatians: breaking down barri…"
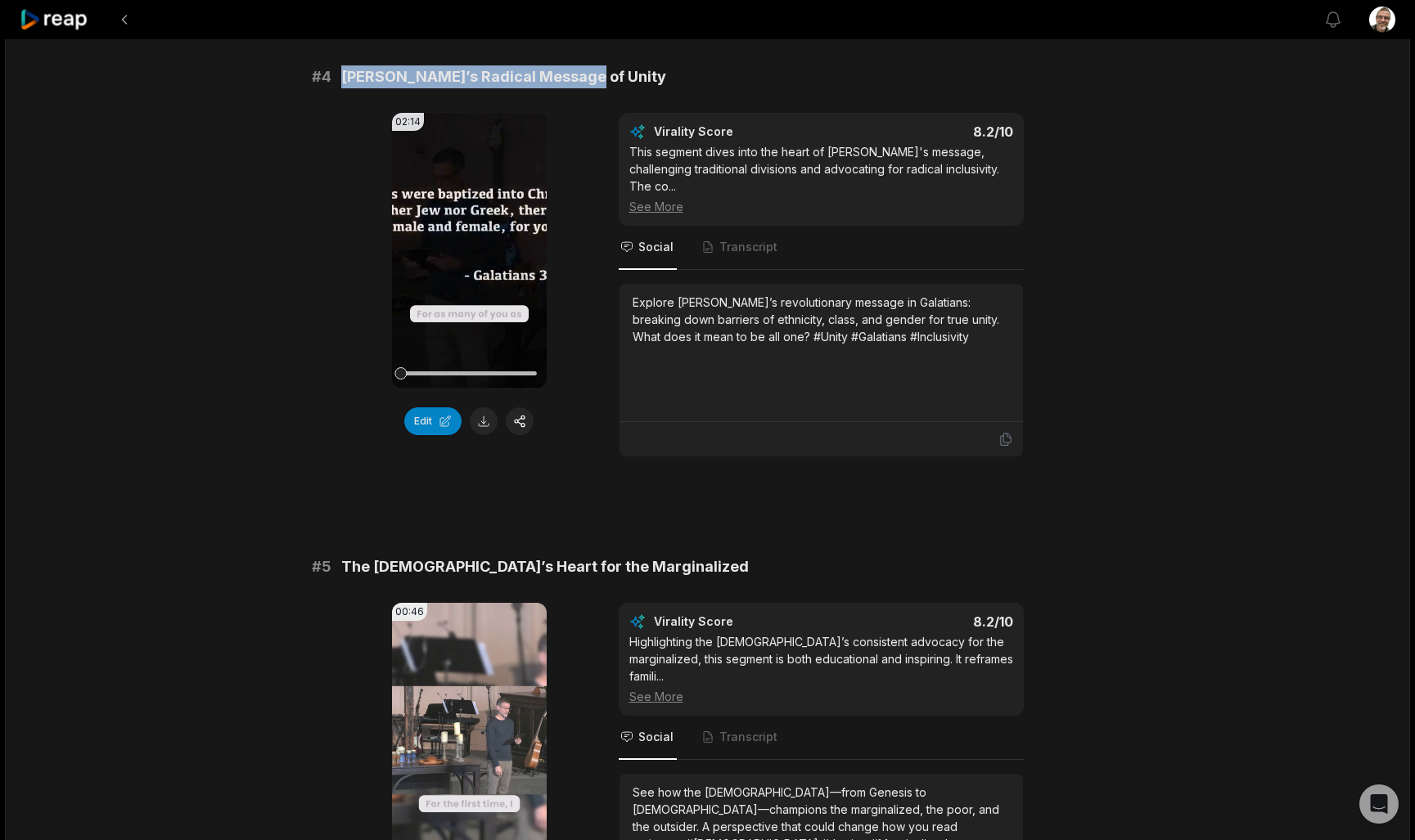
drag, startPoint x: 579, startPoint y: 75, endPoint x: 340, endPoint y: 75, distance: 239.0
click at [340, 75] on div "# 4 [PERSON_NAME]’s Radical Message of Unity" at bounding box center [708, 77] width 792 height 23
copy span "[PERSON_NAME]’s Radical Message of Unity"
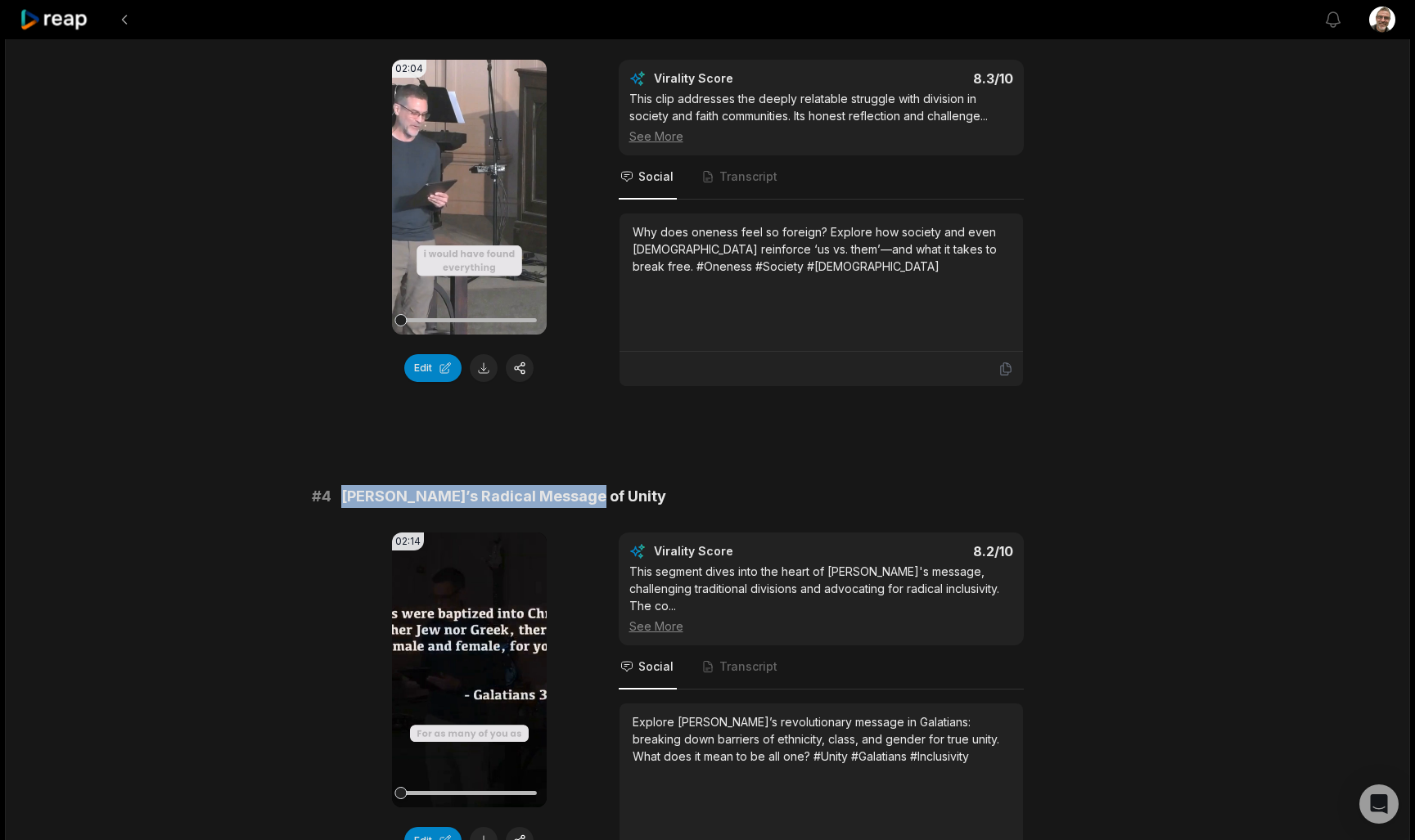
scroll to position [1125, 0]
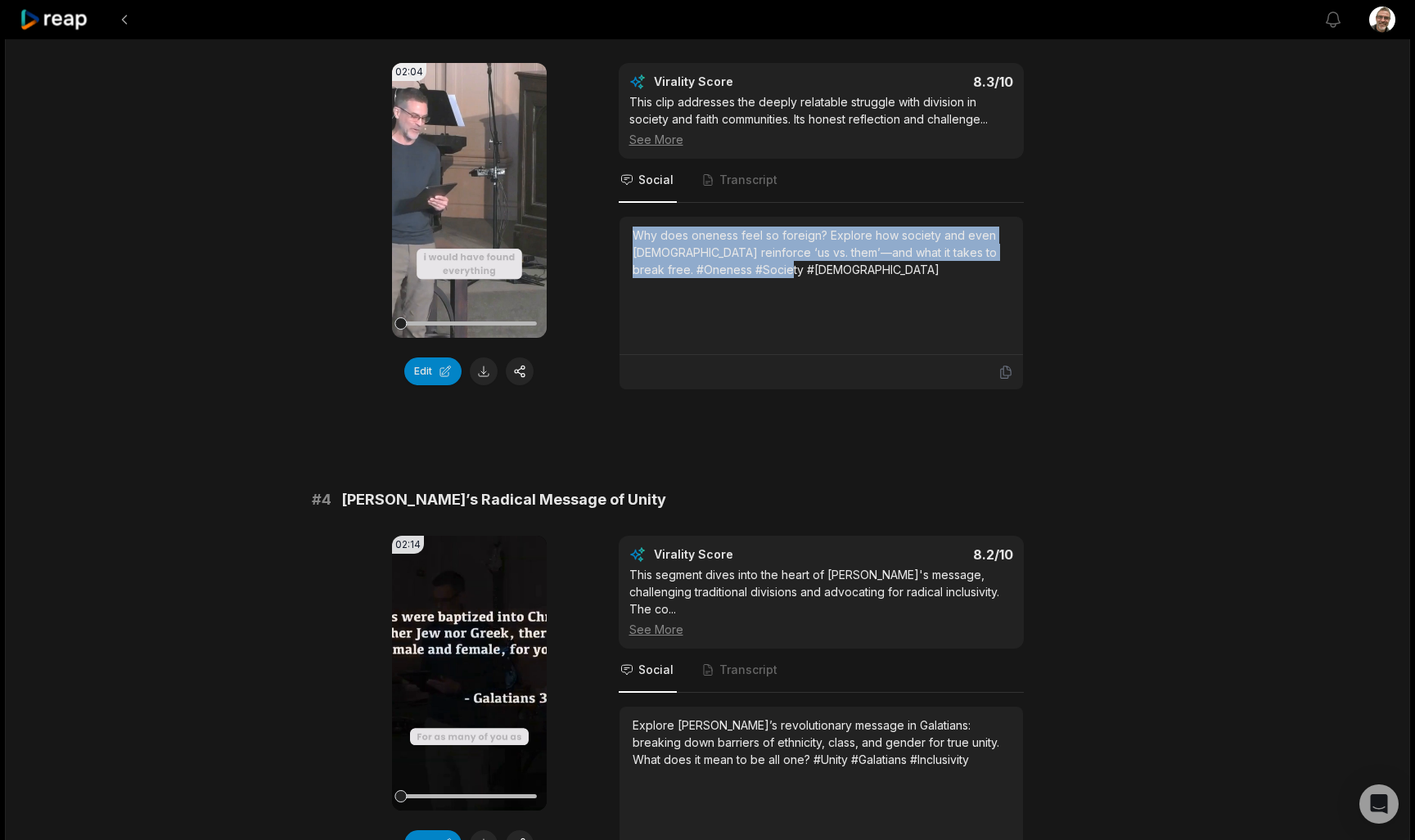
drag, startPoint x: 797, startPoint y: 271, endPoint x: 626, endPoint y: 234, distance: 175.0
click at [626, 234] on div "Why does oneness feel so foreign? Explore how society and even [DEMOGRAPHIC_DAT…" at bounding box center [821, 286] width 404 height 138
copy div "Why does oneness feel so foreign? Explore how society and even [DEMOGRAPHIC_DAT…"
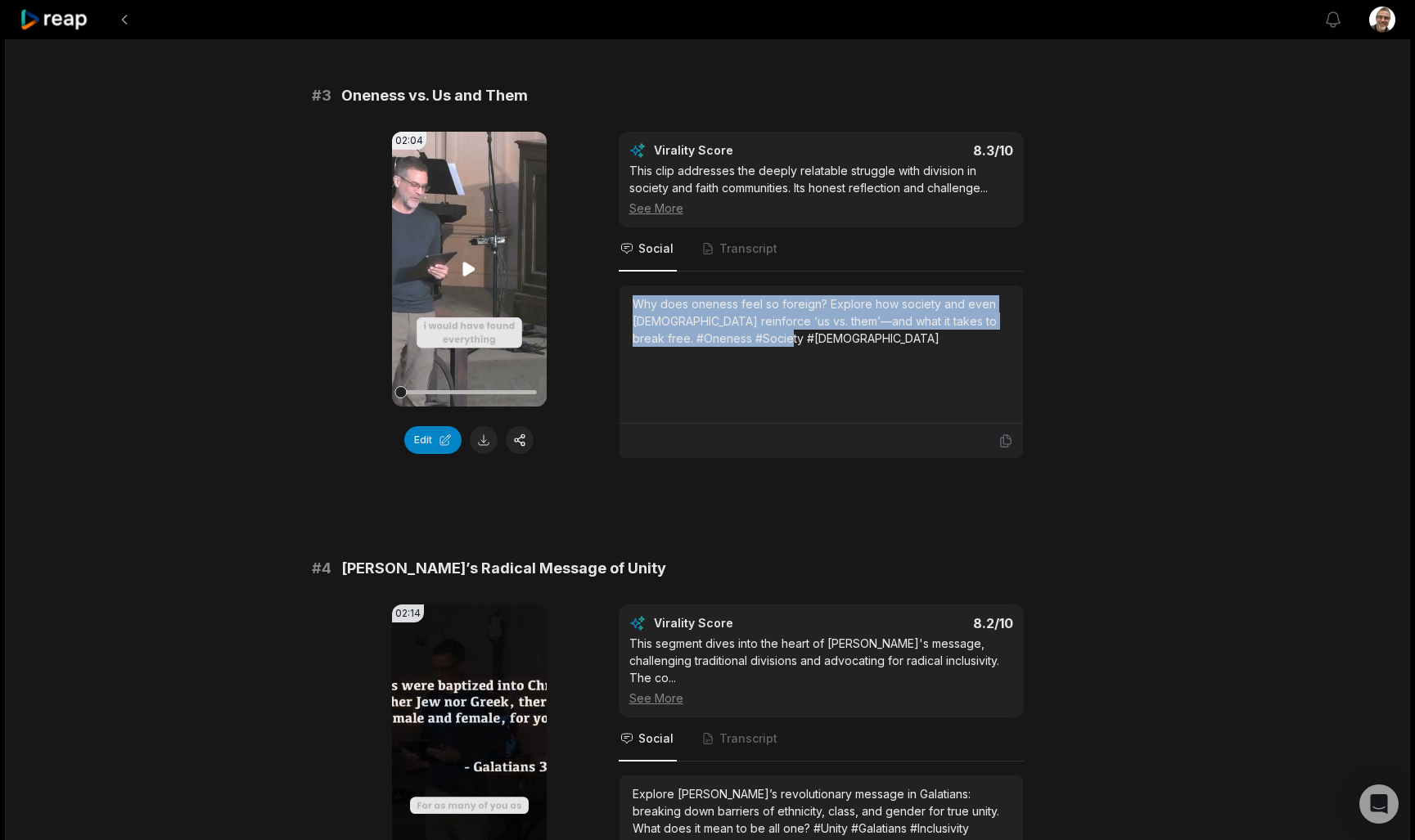
scroll to position [1004, 0]
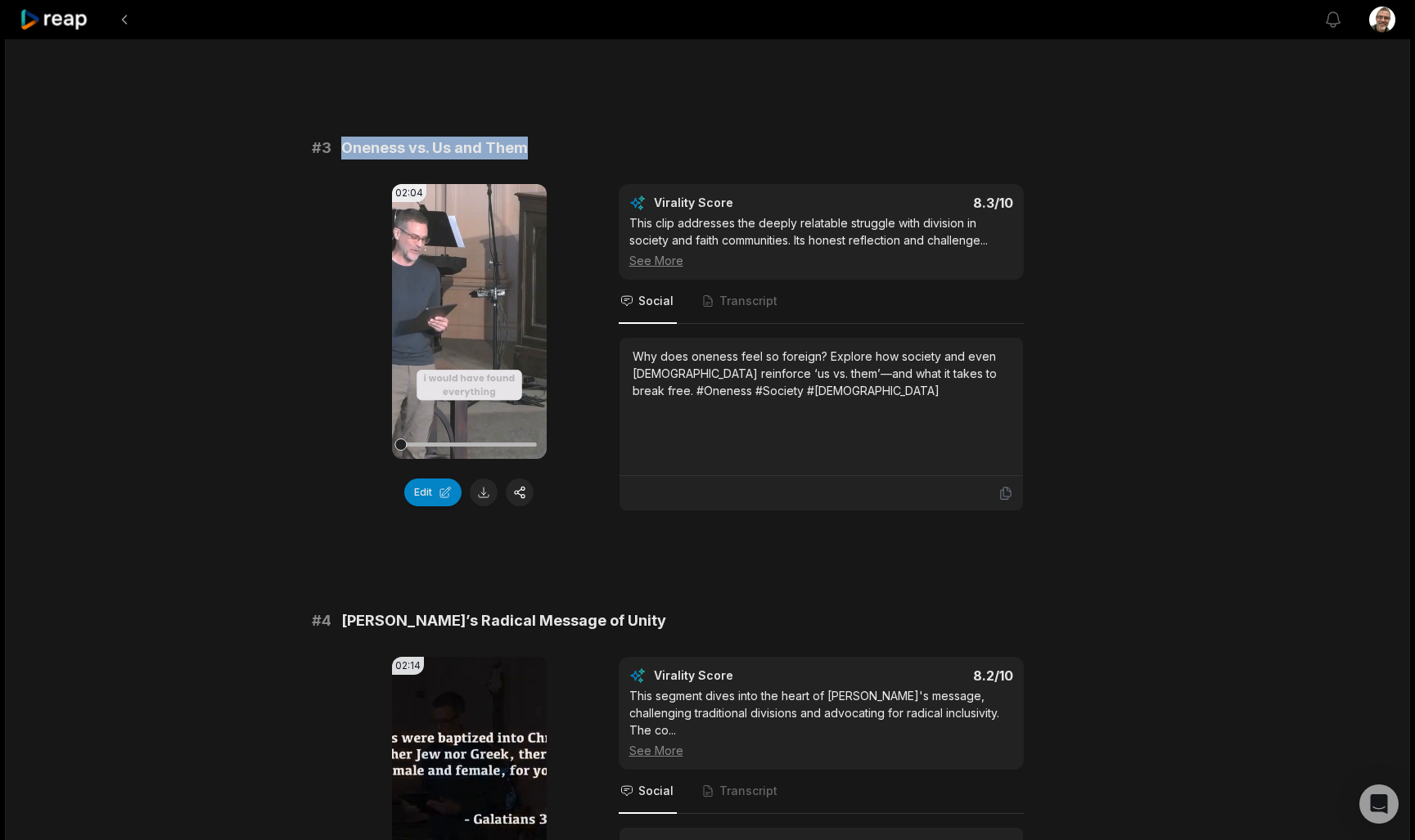
drag, startPoint x: 530, startPoint y: 146, endPoint x: 339, endPoint y: 146, distance: 191.0
click at [339, 146] on div "# 3 Oneness vs. Us and Them" at bounding box center [708, 147] width 792 height 23
copy span "Oneness vs. Us and Them"
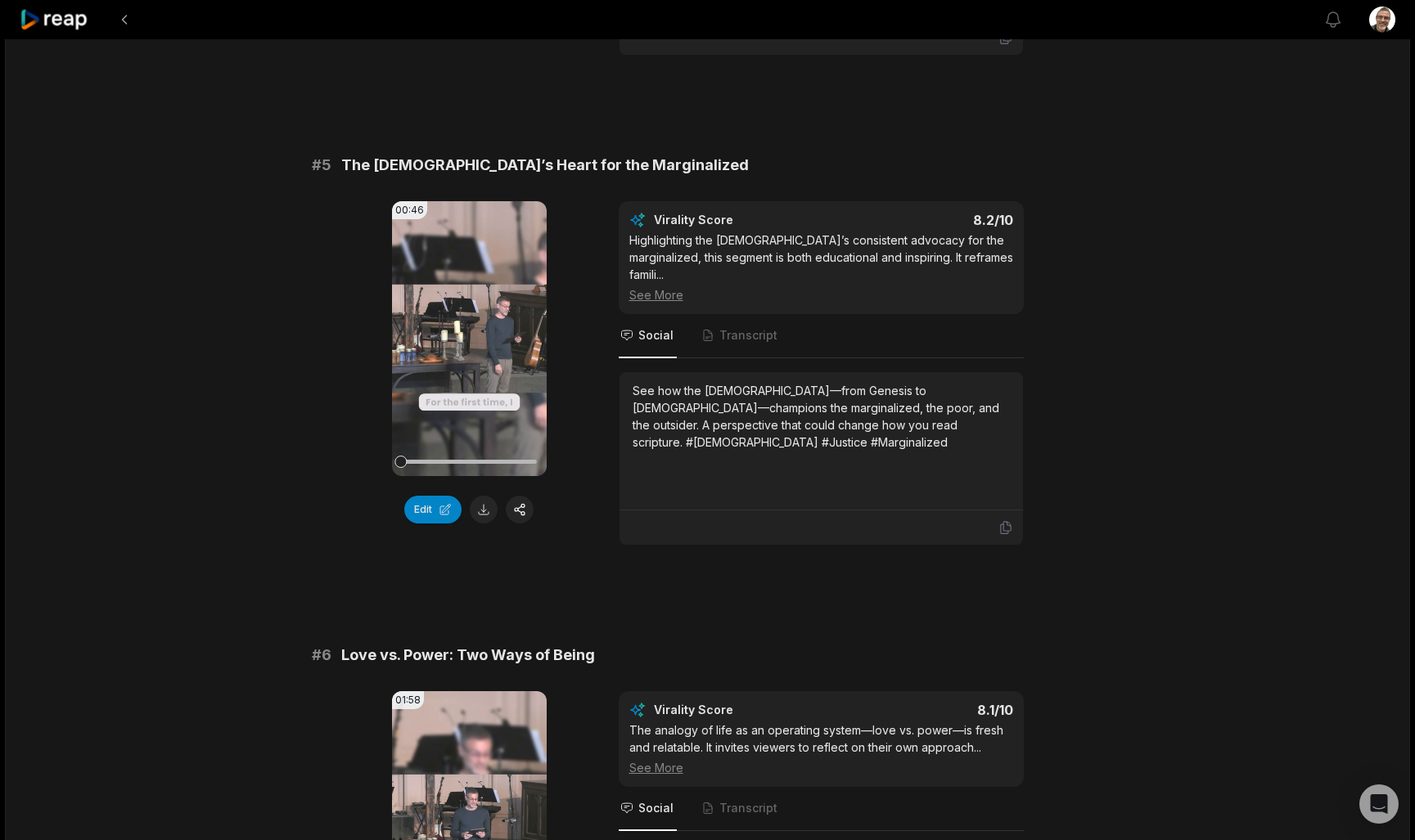
scroll to position [1964, 0]
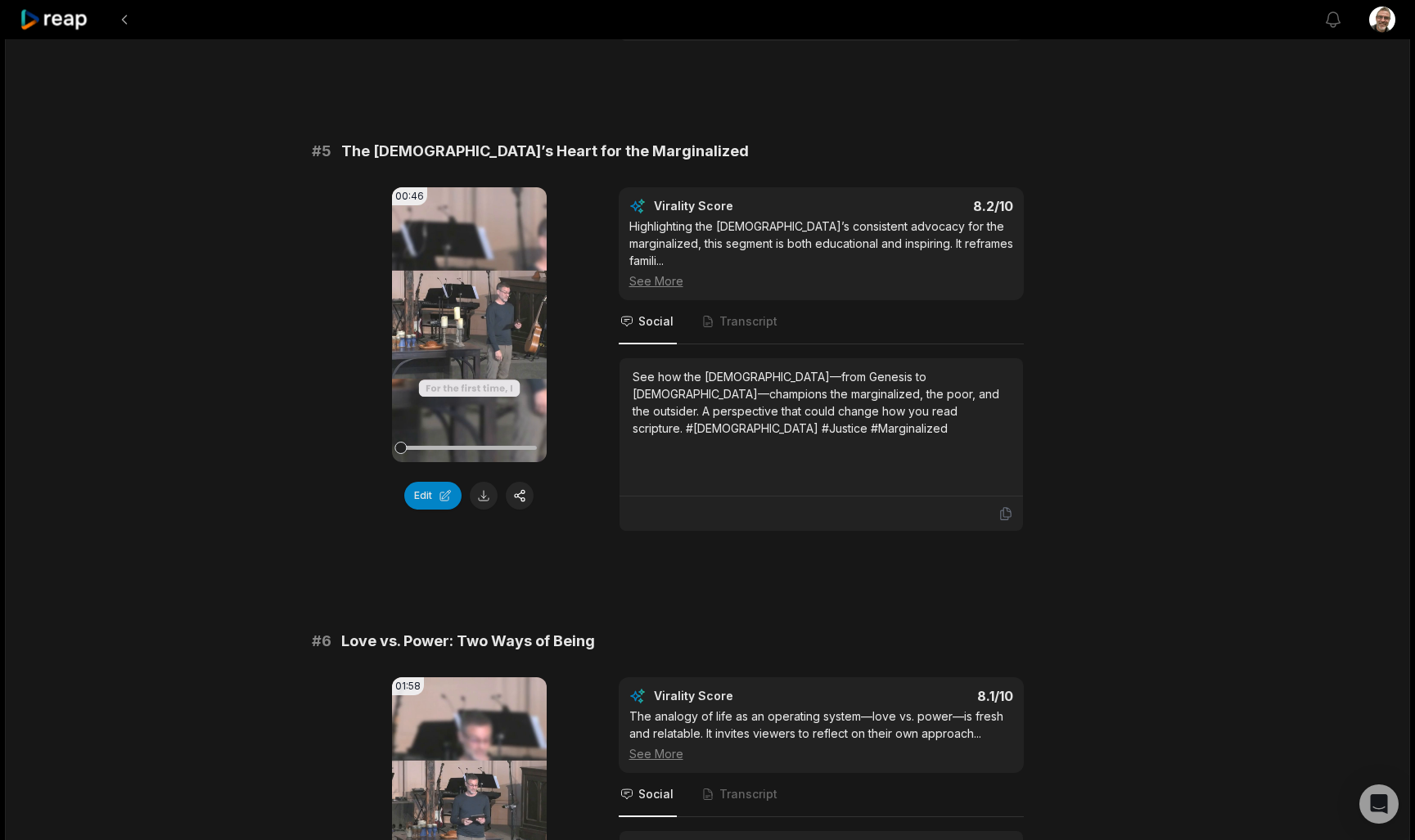
click at [988, 381] on div "See how the [DEMOGRAPHIC_DATA]—from Genesis to [DEMOGRAPHIC_DATA]—champions the…" at bounding box center [822, 403] width 378 height 69
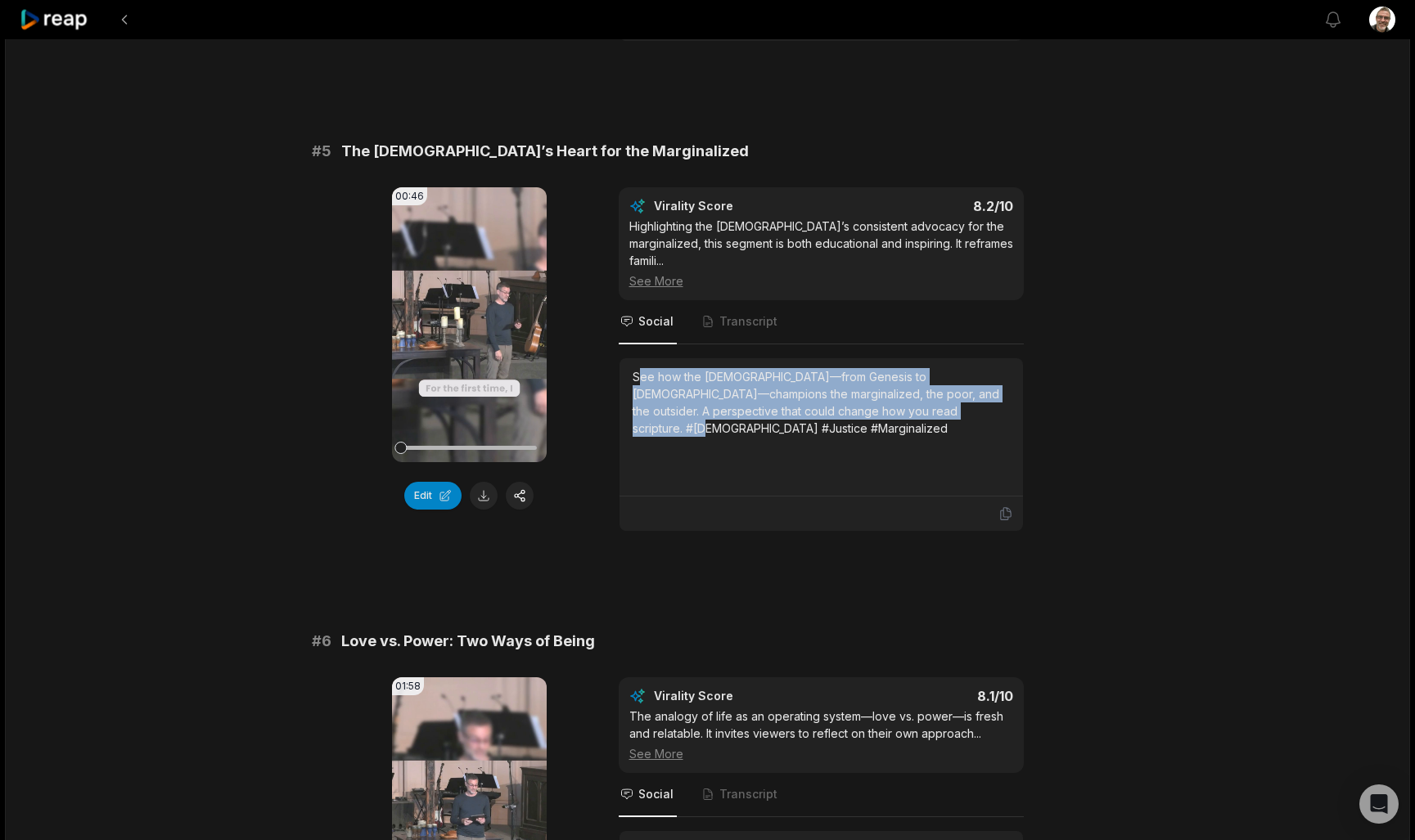
scroll to position [1950, 1]
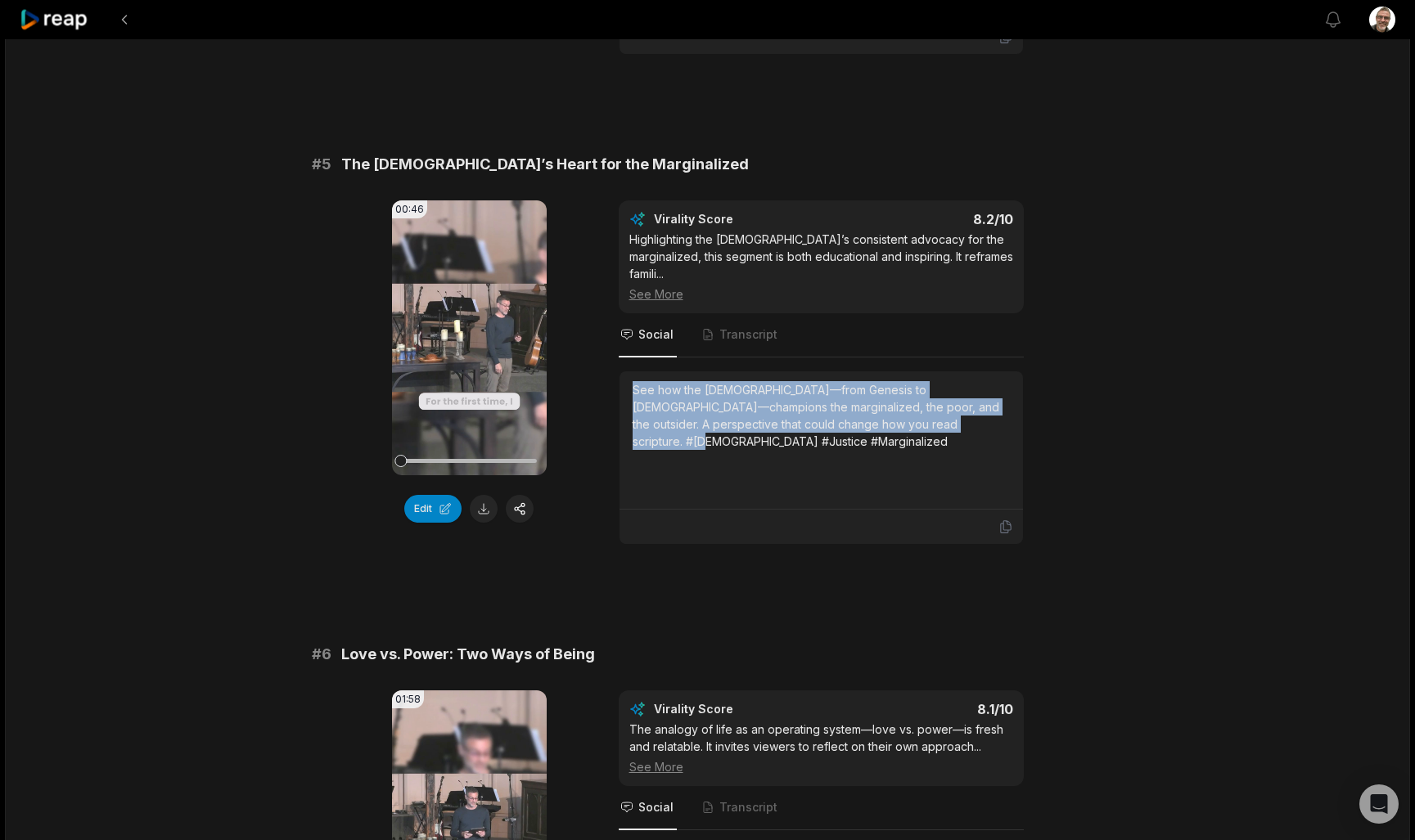
drag, startPoint x: 989, startPoint y: 383, endPoint x: 627, endPoint y: 332, distance: 365.6
click at [627, 332] on div "Virality Score 8.2 /10 Highlighting the [DEMOGRAPHIC_DATA]’s consistent advocac…" at bounding box center [821, 372] width 405 height 345
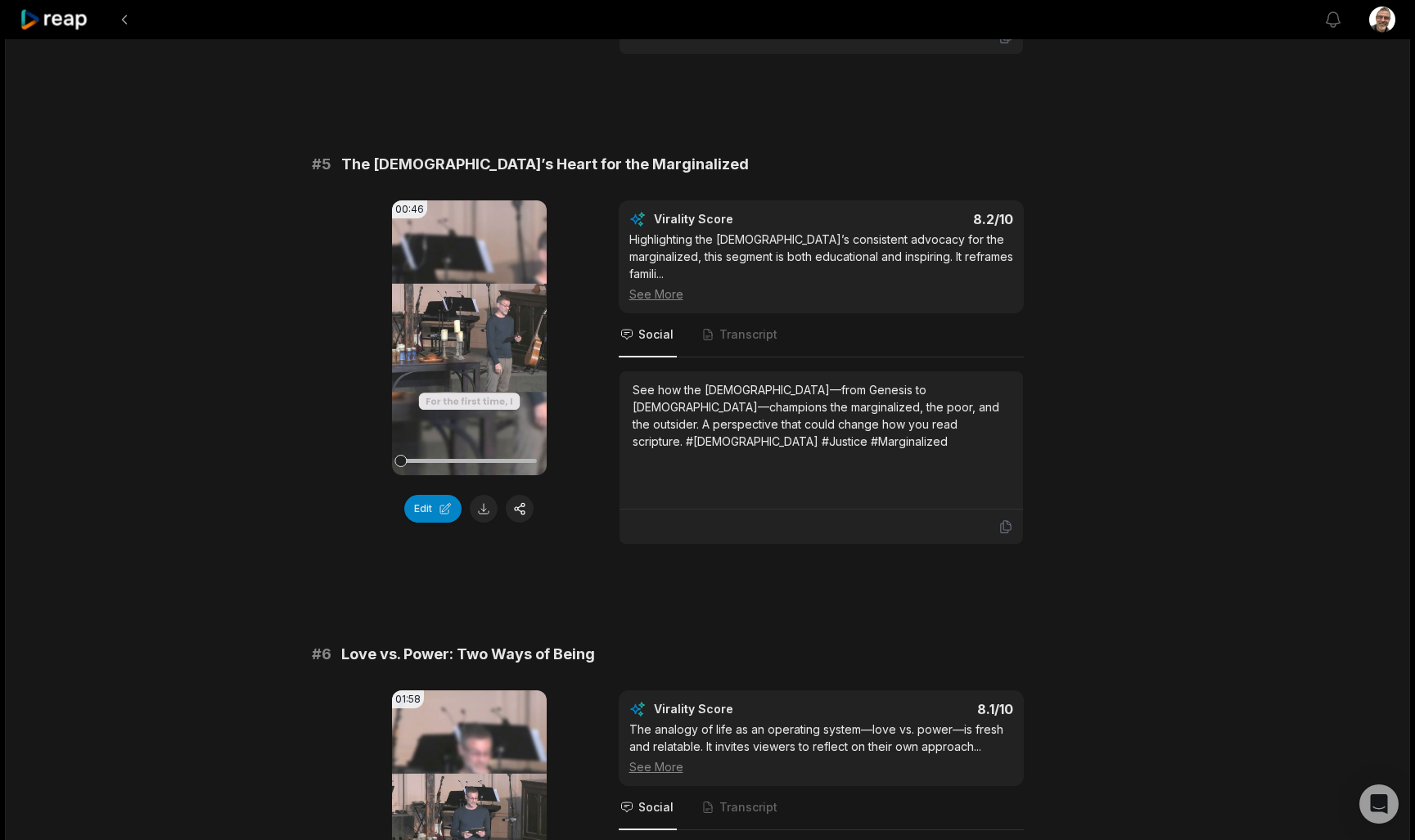
click at [619, 153] on div "# 5 The [DEMOGRAPHIC_DATA]’s Heart for the Marginalized" at bounding box center [708, 164] width 792 height 23
drag, startPoint x: 626, startPoint y: 147, endPoint x: 340, endPoint y: 146, distance: 286.0
click at [340, 153] on div "# 5 The [DEMOGRAPHIC_DATA]’s Heart for the Marginalized" at bounding box center [708, 164] width 792 height 23
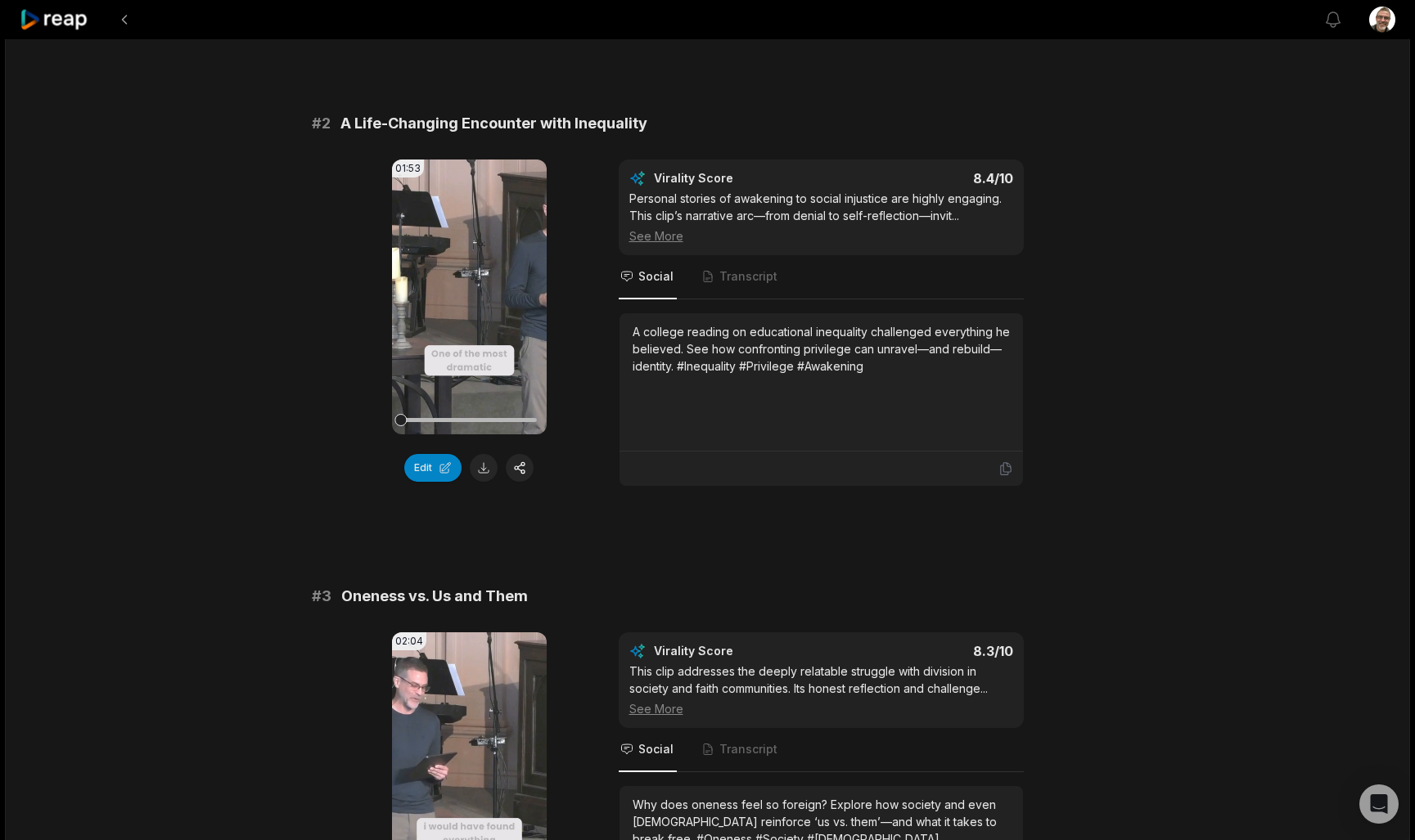
scroll to position [536, 0]
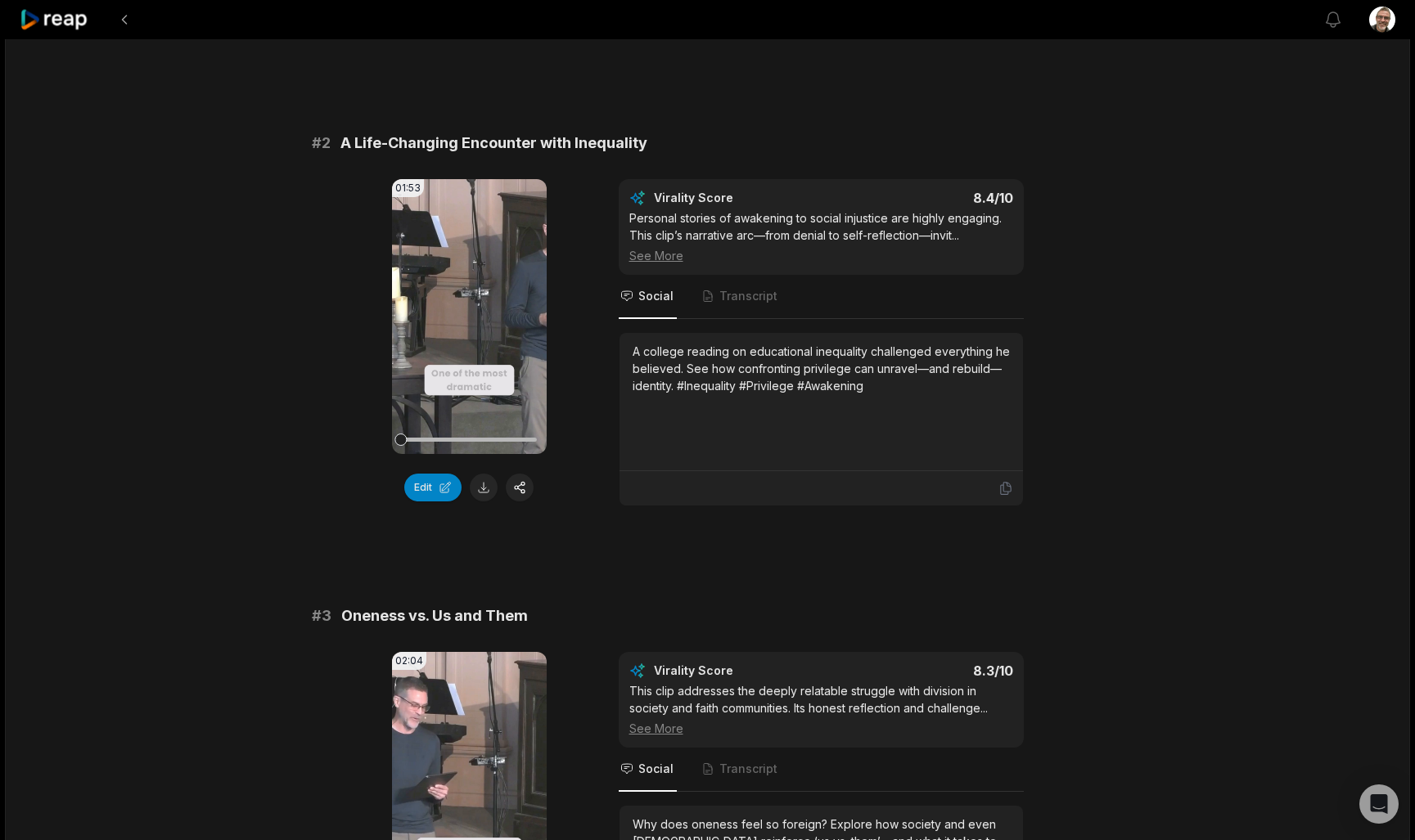
click at [873, 393] on div "A college reading on educational inequality challenged everything he believed. …" at bounding box center [822, 368] width 378 height 51
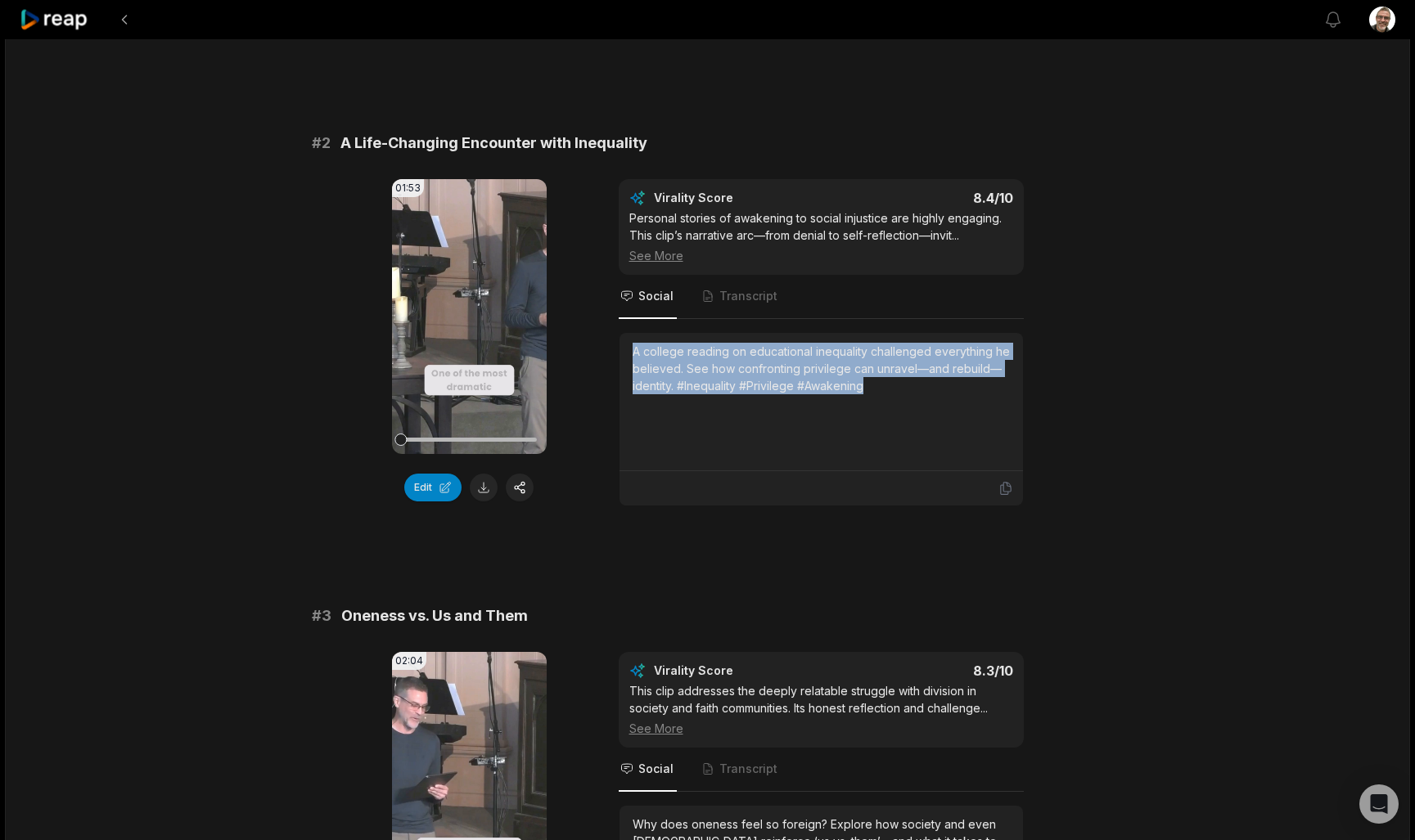
drag, startPoint x: 891, startPoint y: 389, endPoint x: 608, endPoint y: 355, distance: 285.0
click at [610, 355] on div "01:53 Your browser does not support mp4 format. Edit Virality Score 8.4 /10 Per…" at bounding box center [708, 343] width 792 height 327
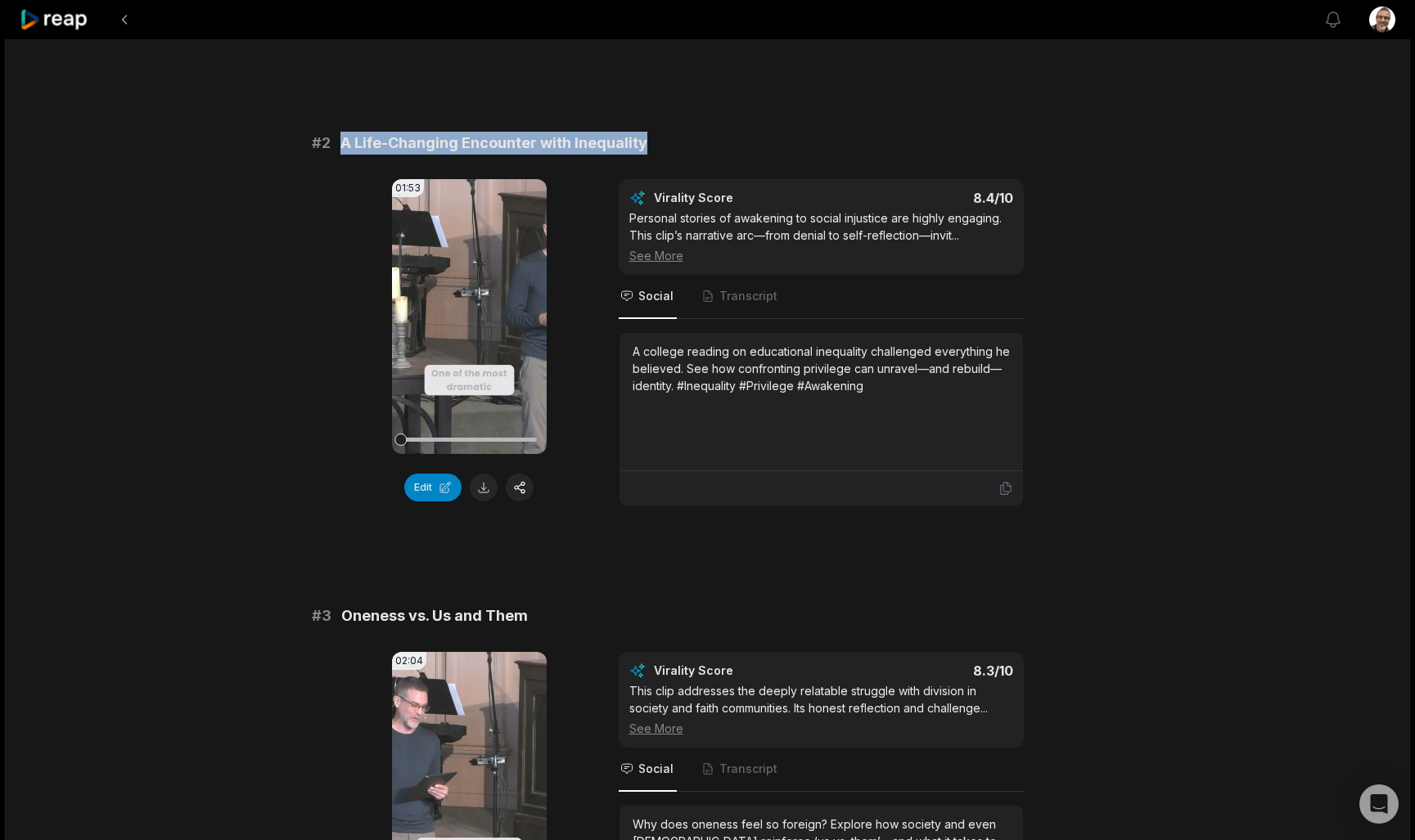
drag, startPoint x: 647, startPoint y: 143, endPoint x: 342, endPoint y: 134, distance: 305.1
click at [342, 134] on div "# 2 A Life-Changing Encounter with Inequality" at bounding box center [708, 142] width 792 height 23
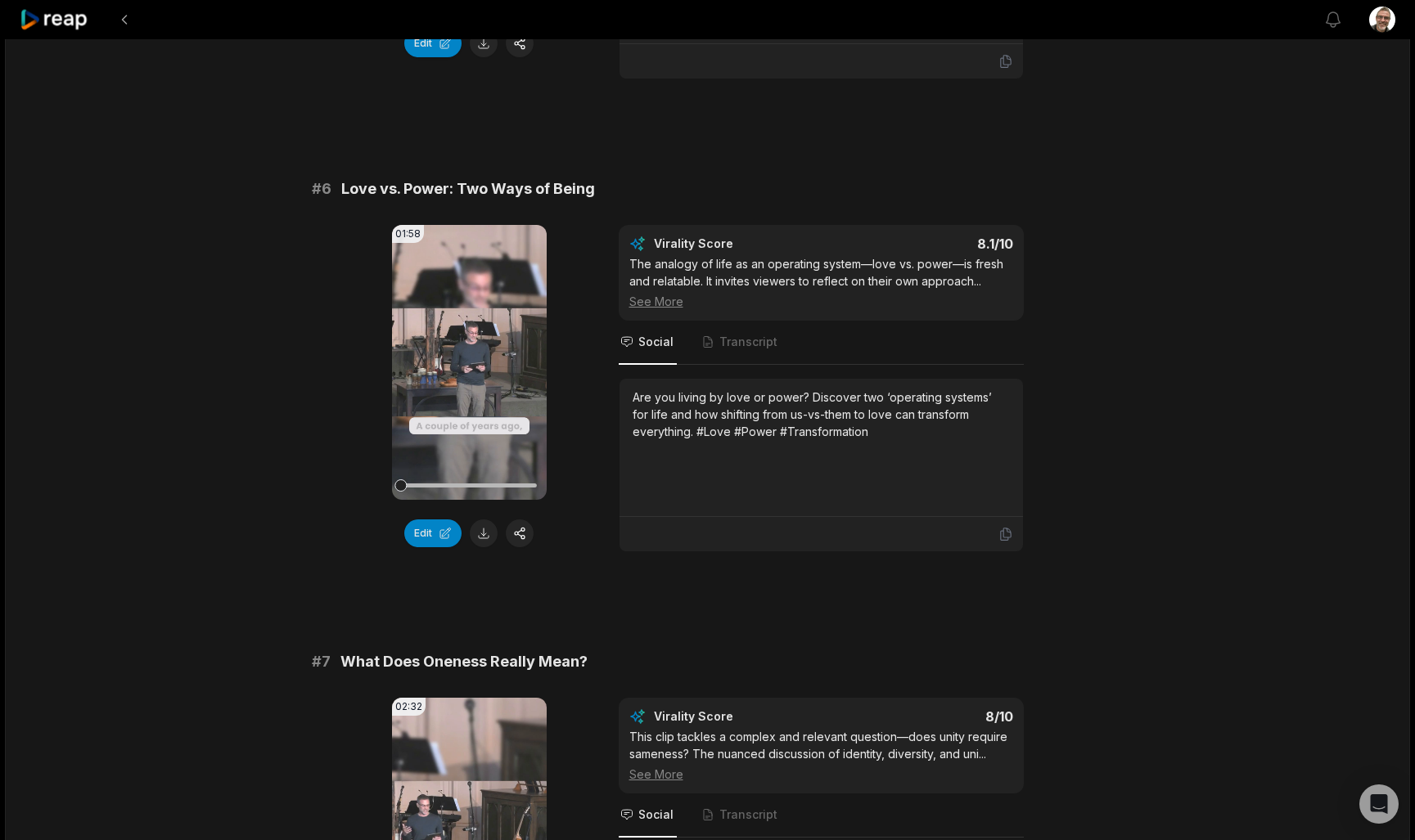
scroll to position [2415, 1]
click at [902, 402] on div "Are you living by love or power? Discover two ‘operating systems’ for life and …" at bounding box center [822, 415] width 378 height 51
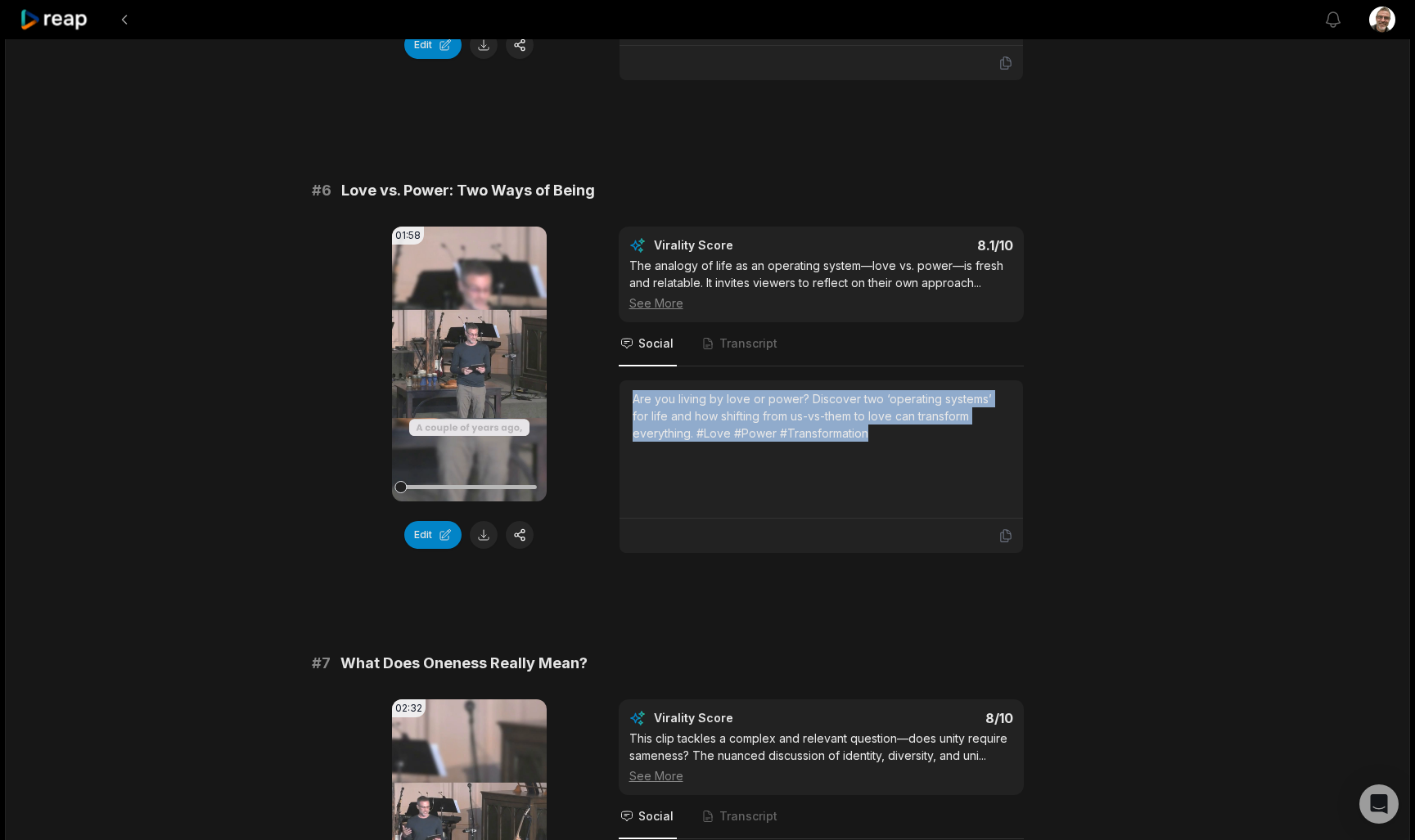
drag, startPoint x: 902, startPoint y: 402, endPoint x: 612, endPoint y: 366, distance: 292.2
click at [612, 366] on div "01:58 Your browser does not support mp4 format. Edit Virality Score 8.1 /10 The…" at bounding box center [708, 390] width 792 height 327
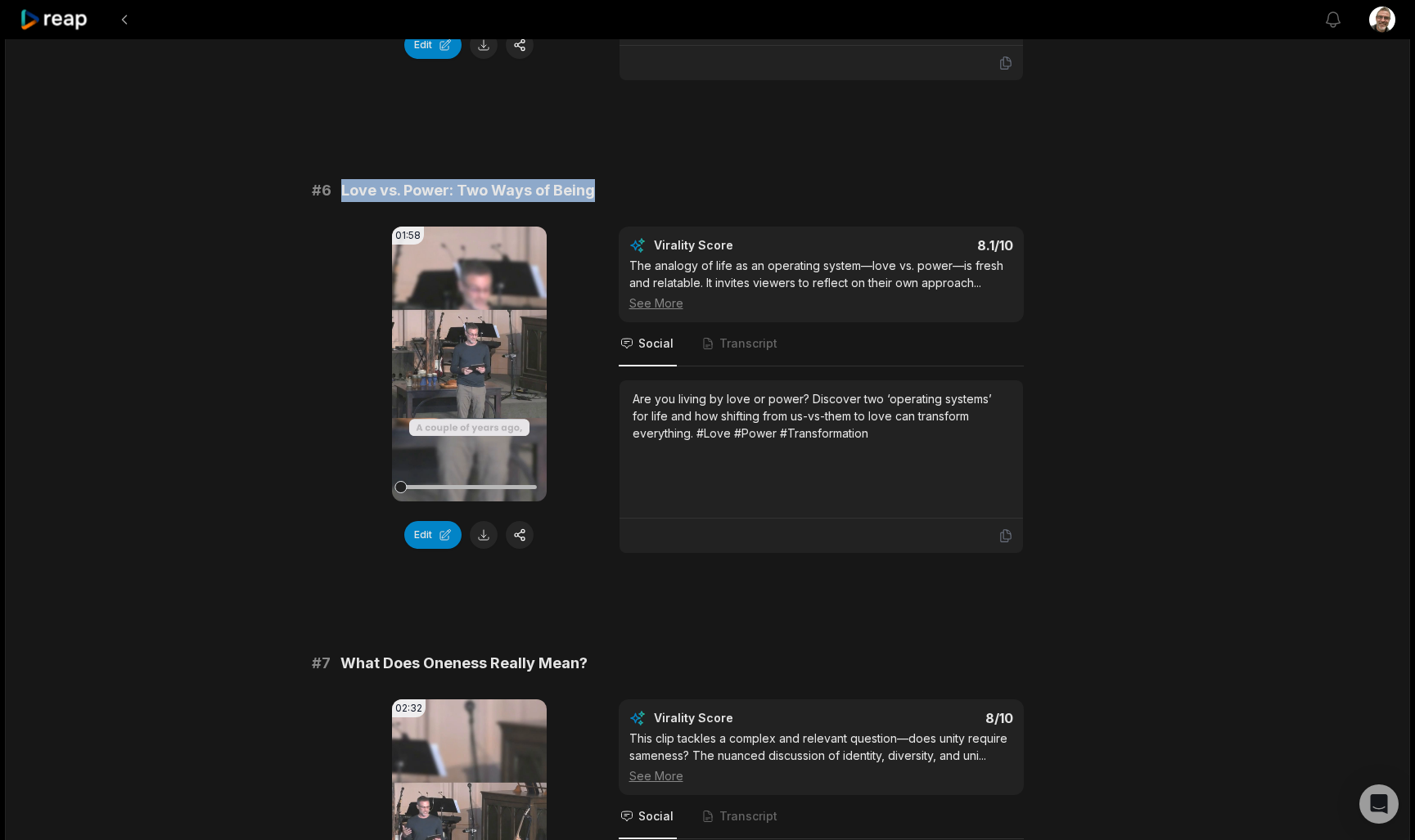
drag, startPoint x: 610, startPoint y: 157, endPoint x: 339, endPoint y: 159, distance: 271.0
click at [339, 179] on div "# 6 Love vs. Power: Two Ways of Being" at bounding box center [708, 190] width 792 height 23
